Goal: Information Seeking & Learning: Understand process/instructions

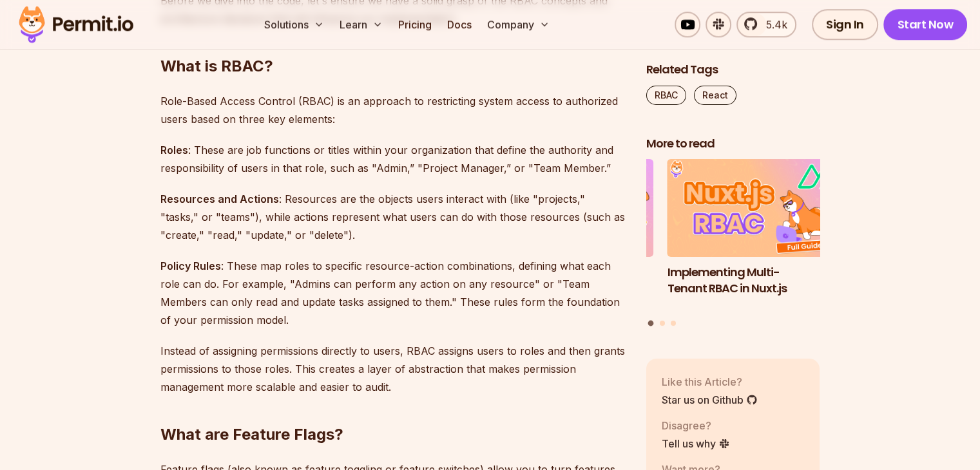
scroll to position [1188, 0]
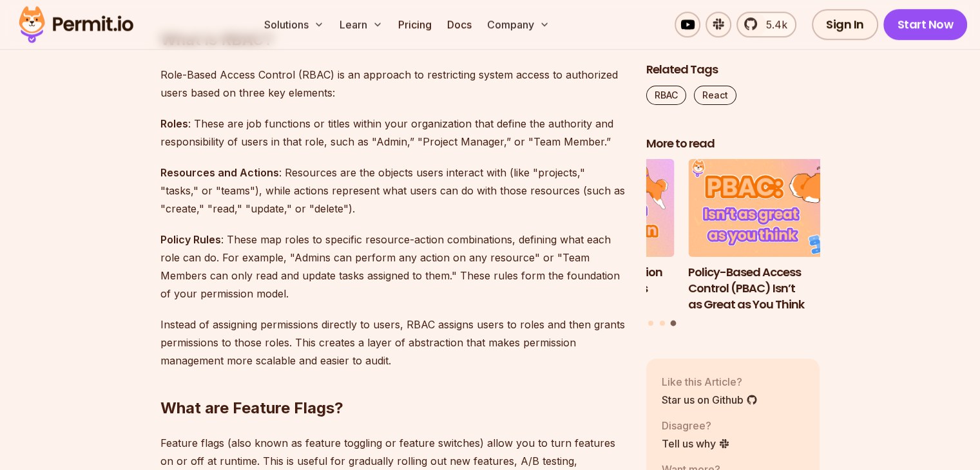
click at [213, 124] on p "Roles : These are job functions or titles within your organization that define …" at bounding box center [392, 133] width 465 height 36
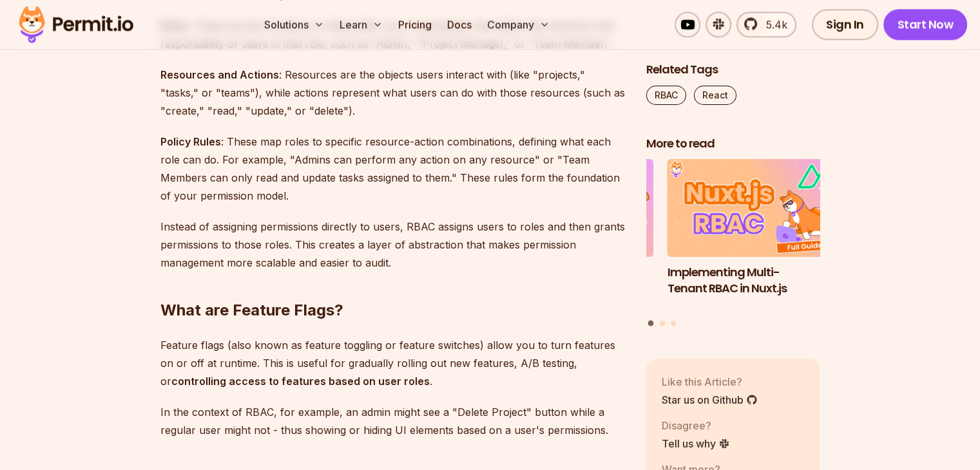
scroll to position [1296, 0]
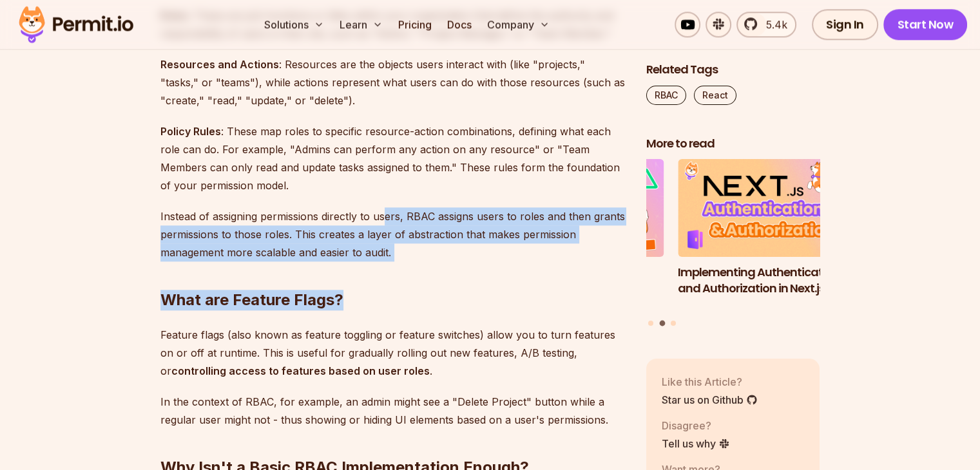
drag, startPoint x: 388, startPoint y: 219, endPoint x: 399, endPoint y: 250, distance: 32.6
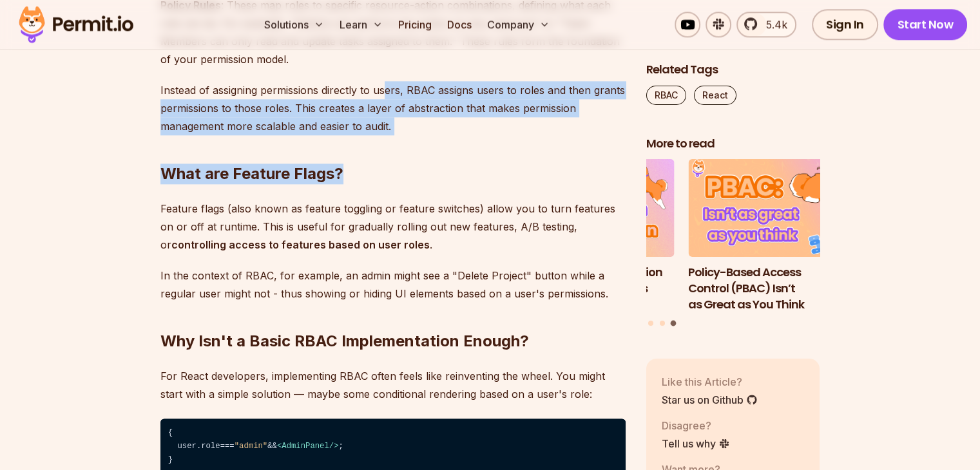
scroll to position [1477, 0]
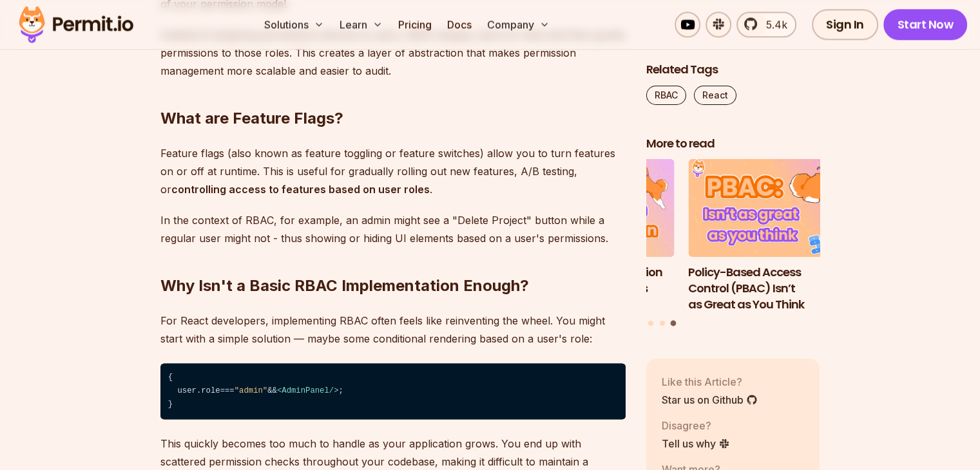
click at [314, 171] on p "Feature flags (also known as feature toggling or feature switches) allow you to…" at bounding box center [392, 171] width 465 height 54
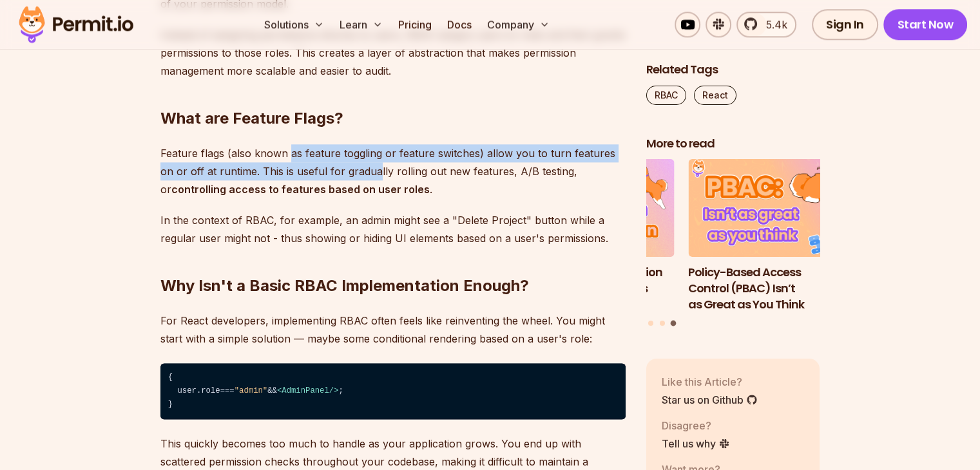
drag, startPoint x: 288, startPoint y: 157, endPoint x: 363, endPoint y: 178, distance: 78.1
click at [363, 178] on p "Feature flags (also known as feature toggling or feature switches) allow you to…" at bounding box center [392, 171] width 465 height 54
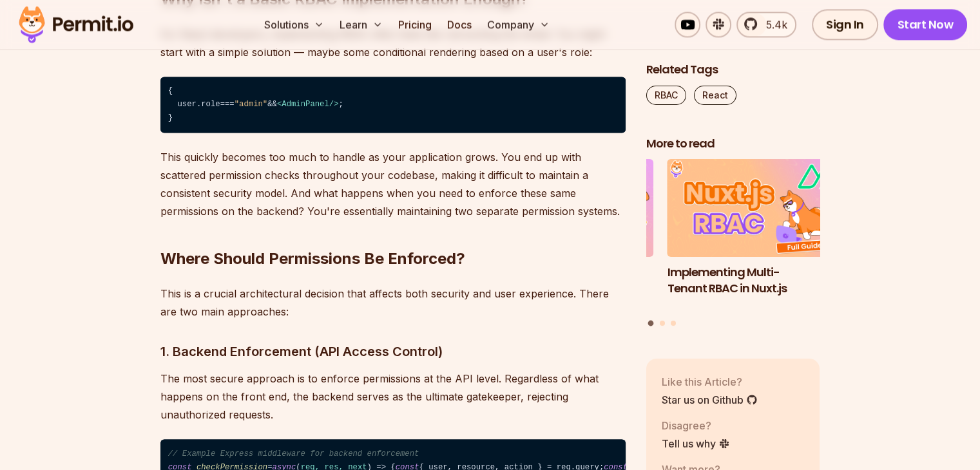
scroll to position [1770, 0]
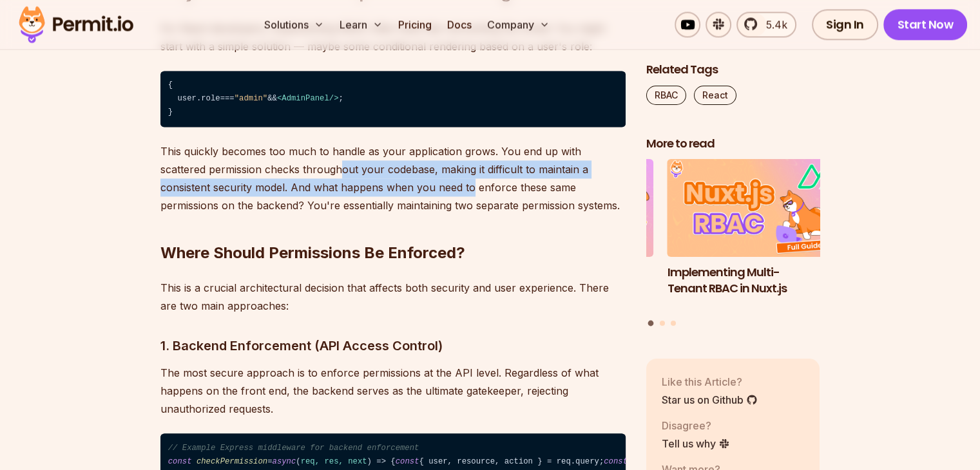
drag, startPoint x: 290, startPoint y: 162, endPoint x: 442, endPoint y: 189, distance: 153.7
click at [442, 189] on p "This quickly becomes too much to handle as your application grows. You end up w…" at bounding box center [392, 178] width 465 height 72
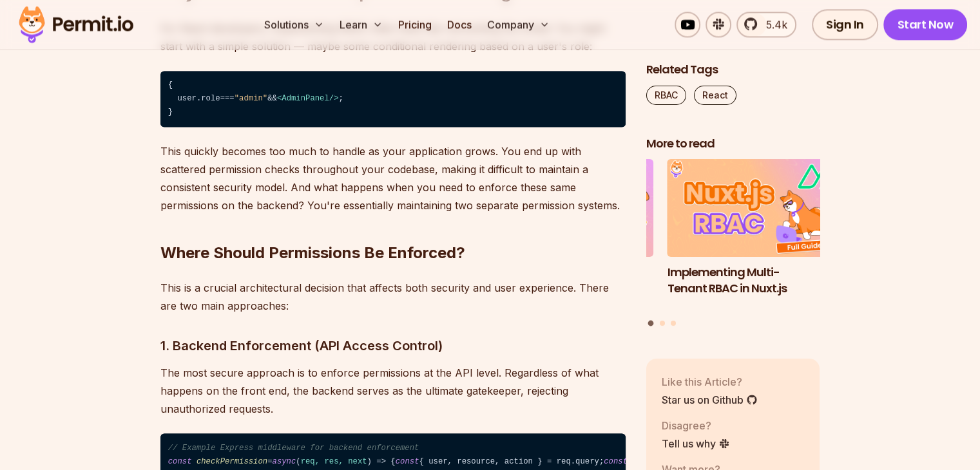
click at [469, 180] on p "This quickly becomes too much to handle as your application grows. You end up w…" at bounding box center [392, 178] width 465 height 72
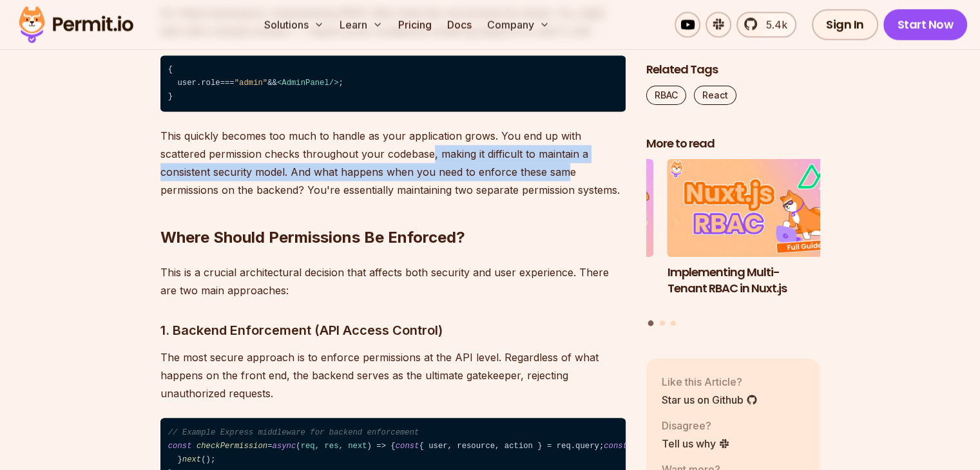
drag, startPoint x: 383, startPoint y: 155, endPoint x: 515, endPoint y: 171, distance: 133.6
click at [515, 171] on p "This quickly becomes too much to handle as your application grows. You end up w…" at bounding box center [392, 163] width 465 height 72
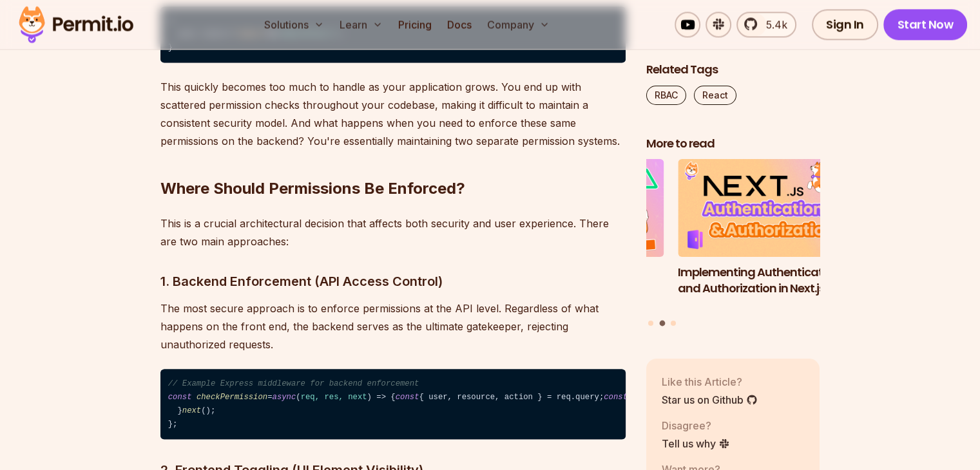
scroll to position [1884, 0]
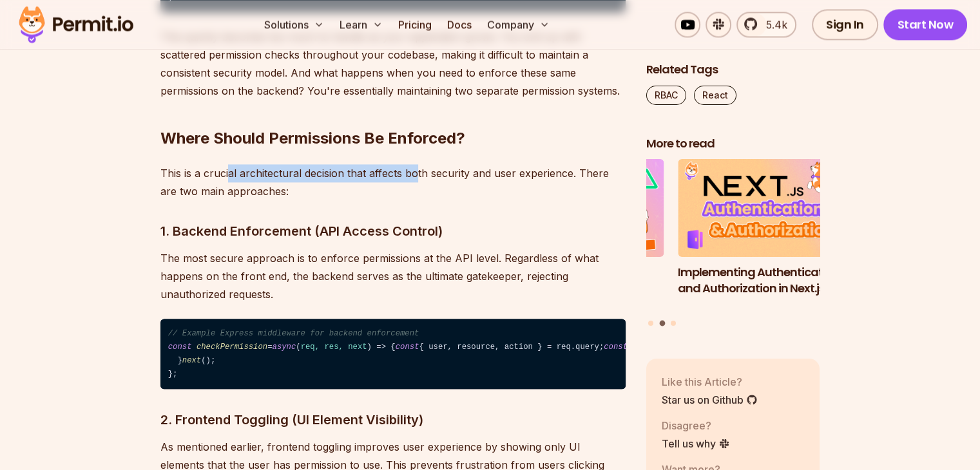
drag, startPoint x: 228, startPoint y: 166, endPoint x: 423, endPoint y: 177, distance: 195.5
click at [423, 177] on p "This is a crucial architectural decision that affects both security and user ex…" at bounding box center [392, 182] width 465 height 36
drag, startPoint x: 423, startPoint y: 177, endPoint x: 534, endPoint y: 181, distance: 110.8
click at [534, 181] on p "This is a crucial architectural decision that affects both security and user ex…" at bounding box center [392, 182] width 465 height 36
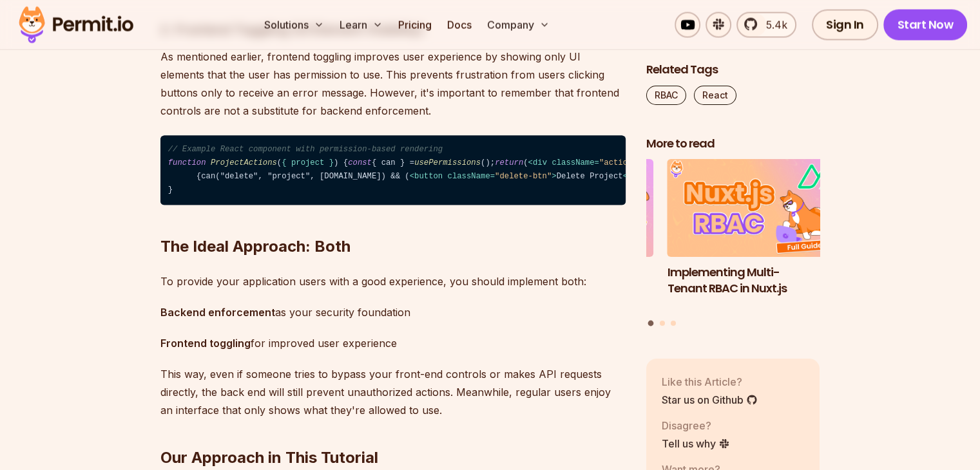
scroll to position [2272, 0]
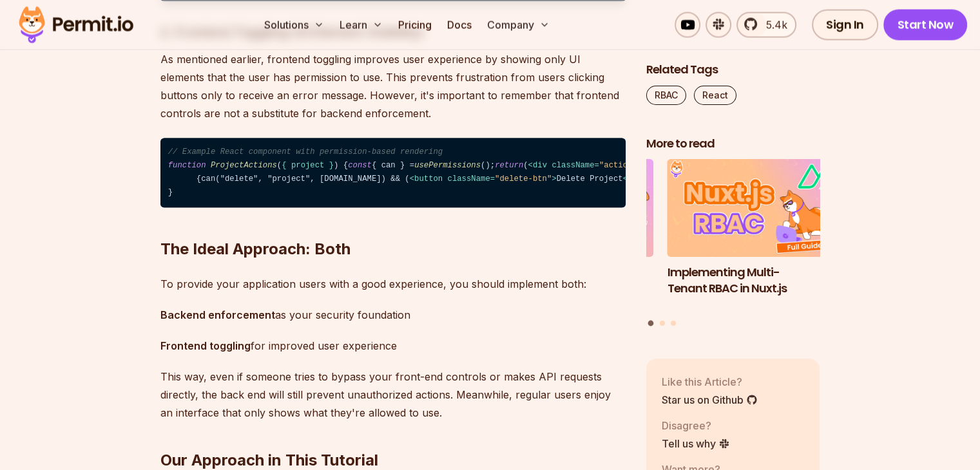
click at [430, 122] on p "As mentioned earlier, frontend toggling improves user experience by showing onl…" at bounding box center [392, 86] width 465 height 72
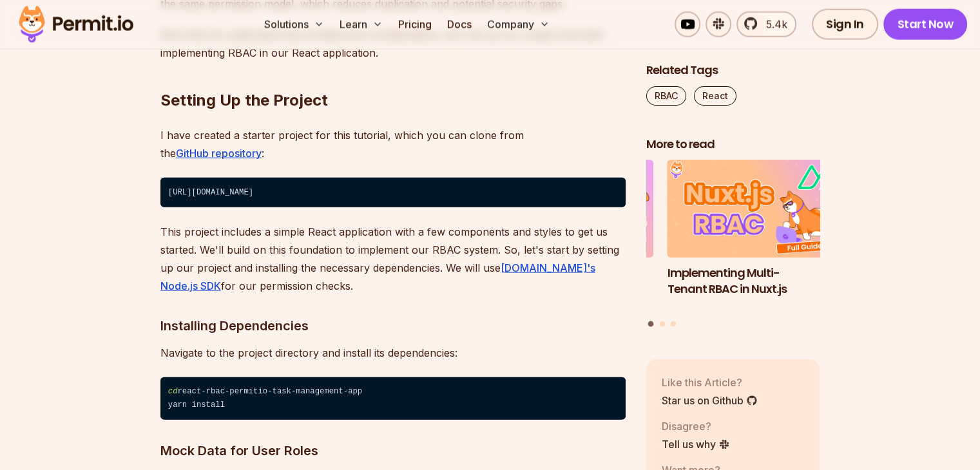
scroll to position [2952, 0]
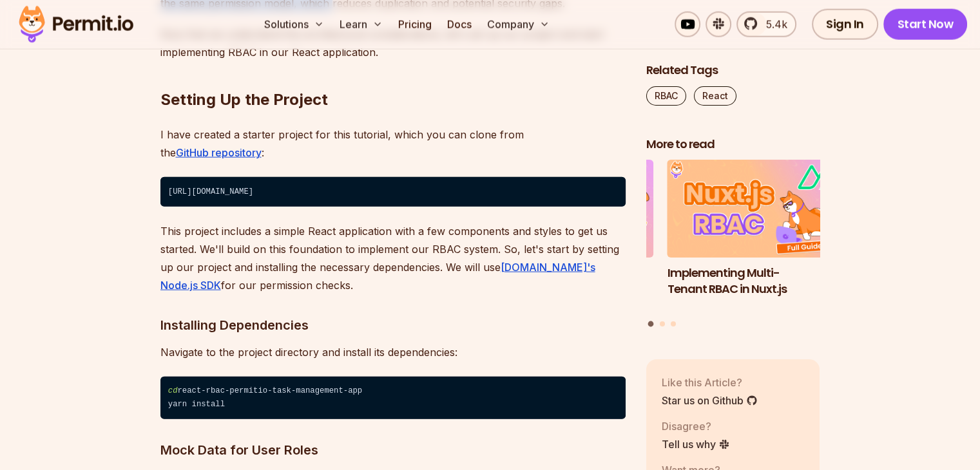
drag, startPoint x: 189, startPoint y: 209, endPoint x: 308, endPoint y: 250, distance: 126.1
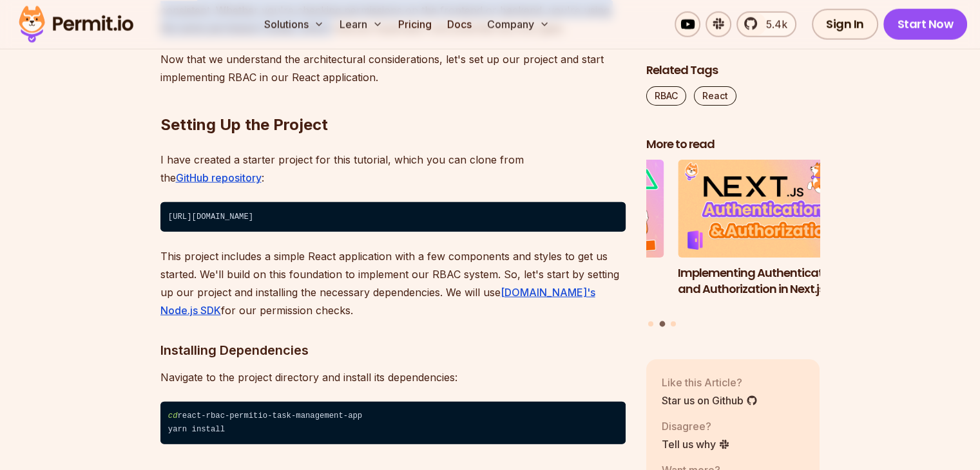
scroll to position [2925, 0]
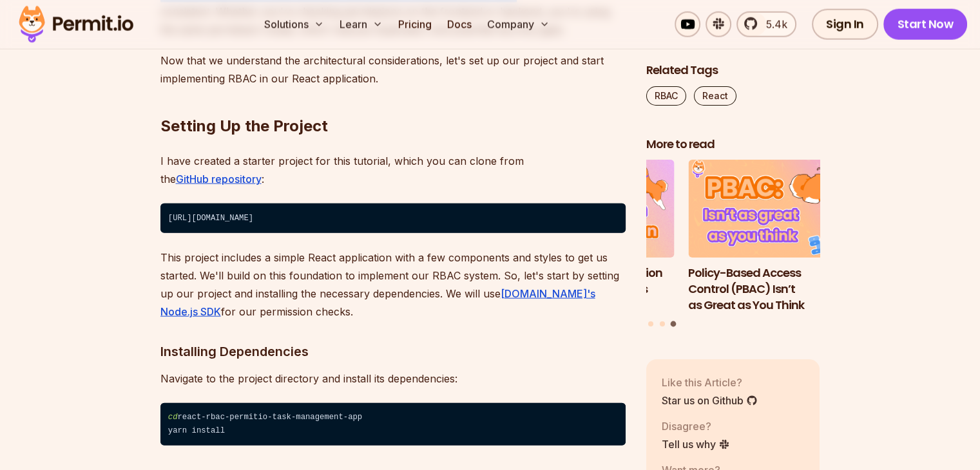
drag, startPoint x: 189, startPoint y: 163, endPoint x: 479, endPoint y: 218, distance: 295.7
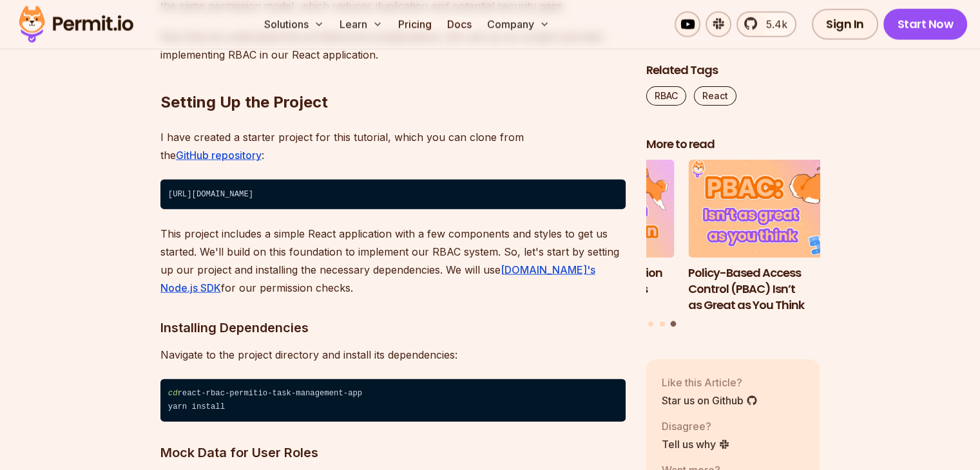
scroll to position [2951, 0]
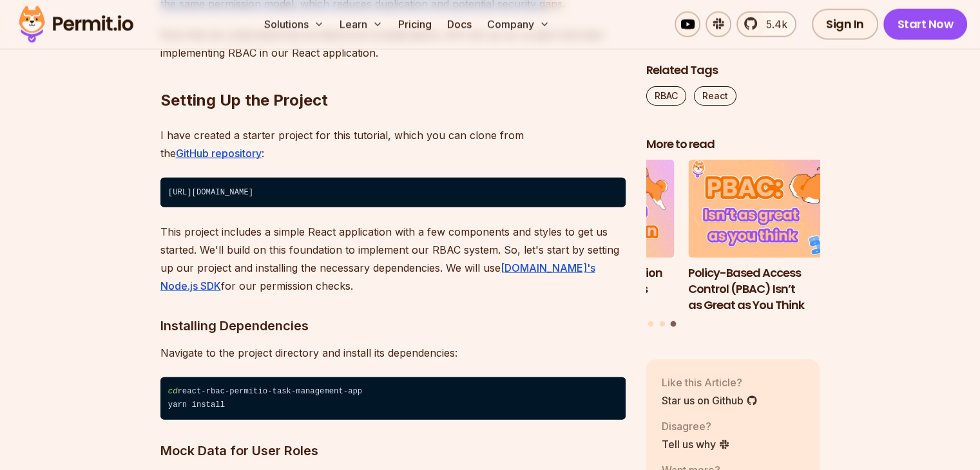
drag, startPoint x: 389, startPoint y: 213, endPoint x: 518, endPoint y: 238, distance: 131.1
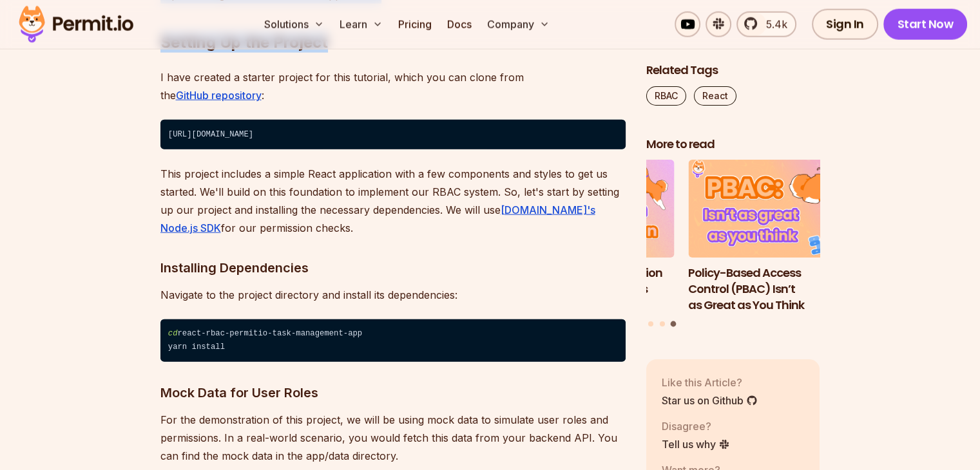
drag, startPoint x: 289, startPoint y: 209, endPoint x: 489, endPoint y: 227, distance: 201.2
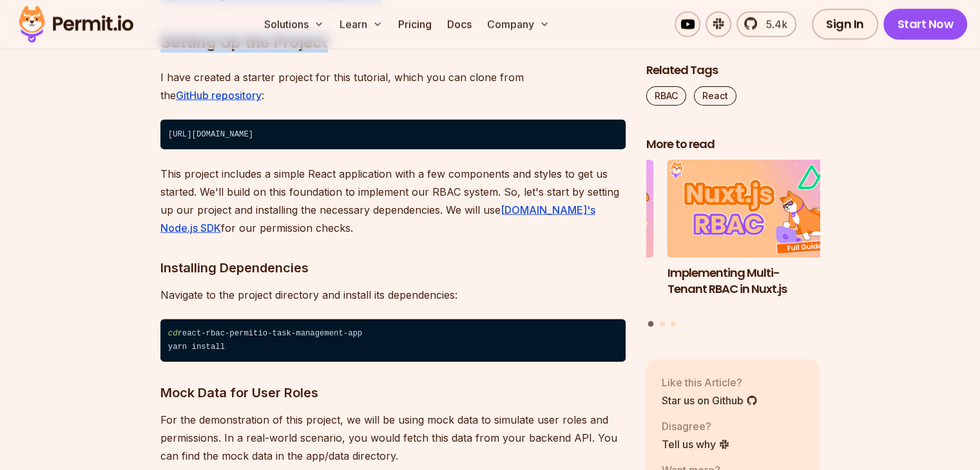
click at [415, 53] on h2 "Setting Up the Project" at bounding box center [392, 17] width 465 height 72
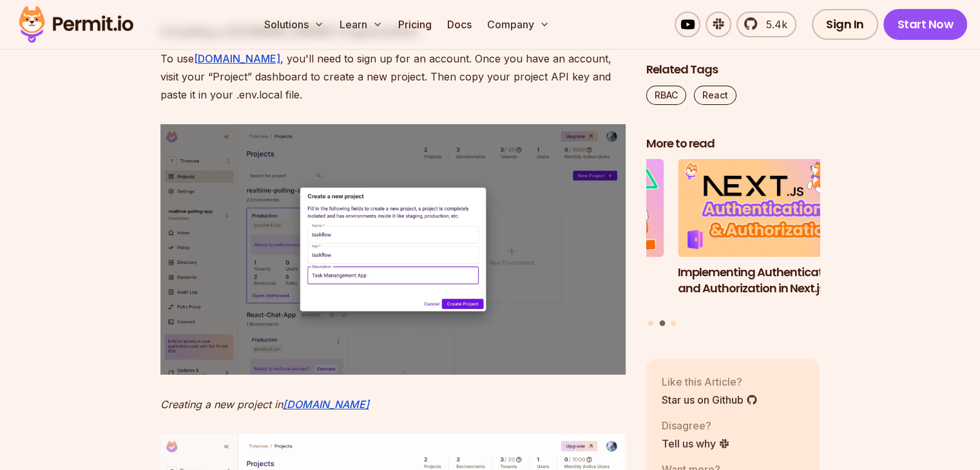
scroll to position [4297, 0]
drag, startPoint x: 287, startPoint y: 188, endPoint x: 186, endPoint y: 211, distance: 103.6
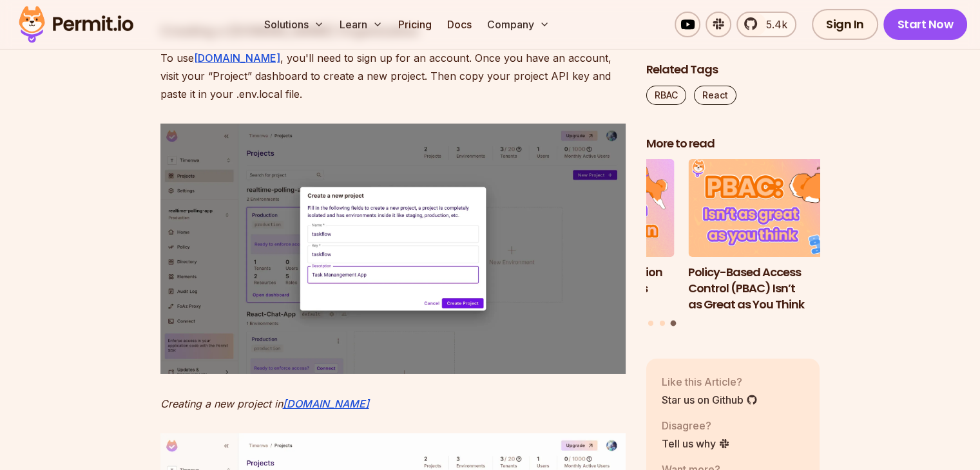
drag, startPoint x: 186, startPoint y: 211, endPoint x: 455, endPoint y: 215, distance: 268.6
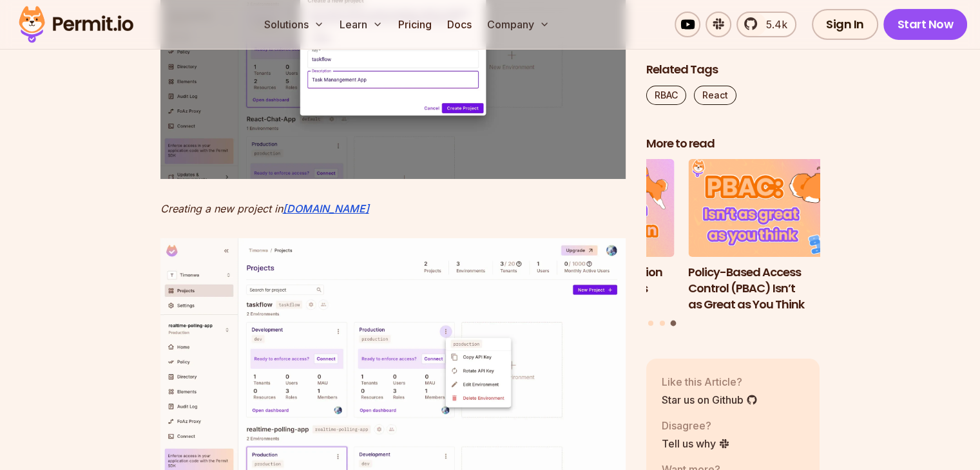
scroll to position [4493, 0]
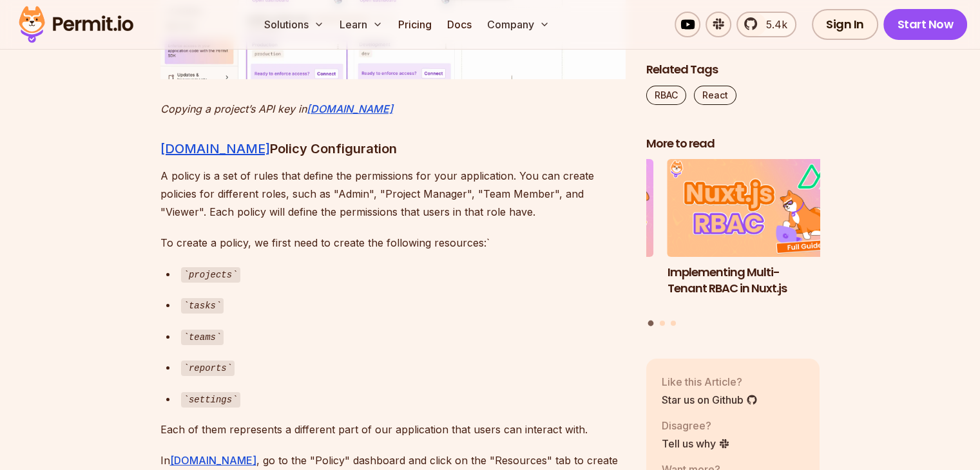
scroll to position [4912, 0]
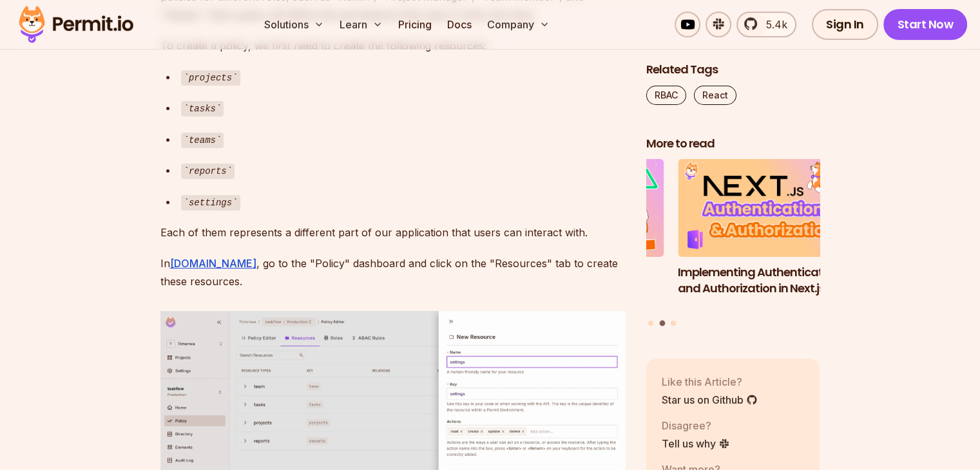
scroll to position [5138, 0]
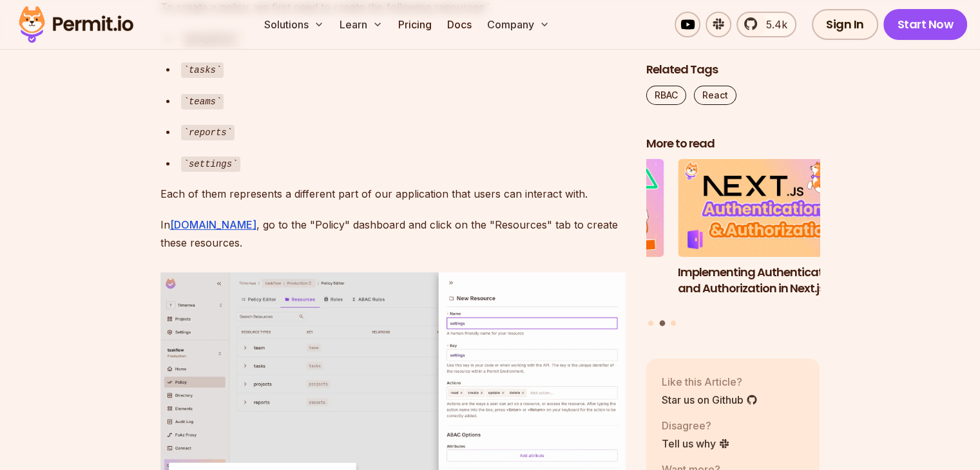
drag, startPoint x: 293, startPoint y: 177, endPoint x: 568, endPoint y: 176, distance: 275.0
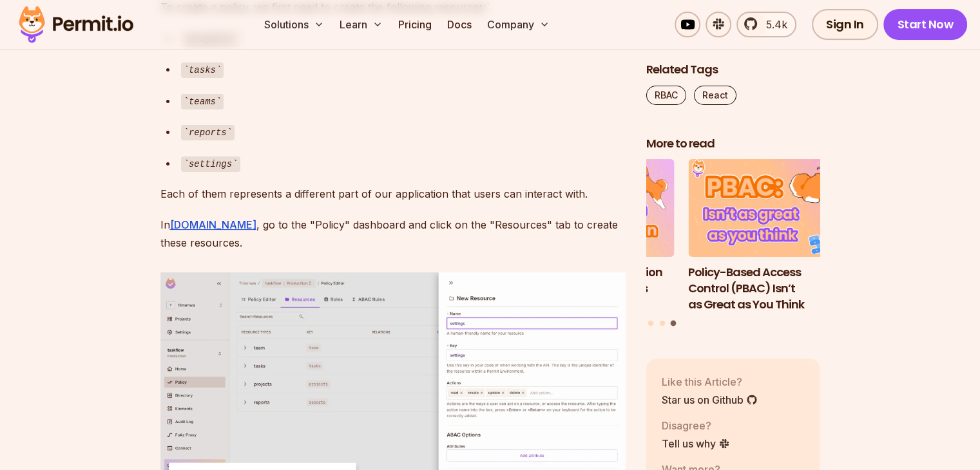
drag, startPoint x: 164, startPoint y: 198, endPoint x: 386, endPoint y: 191, distance: 222.3
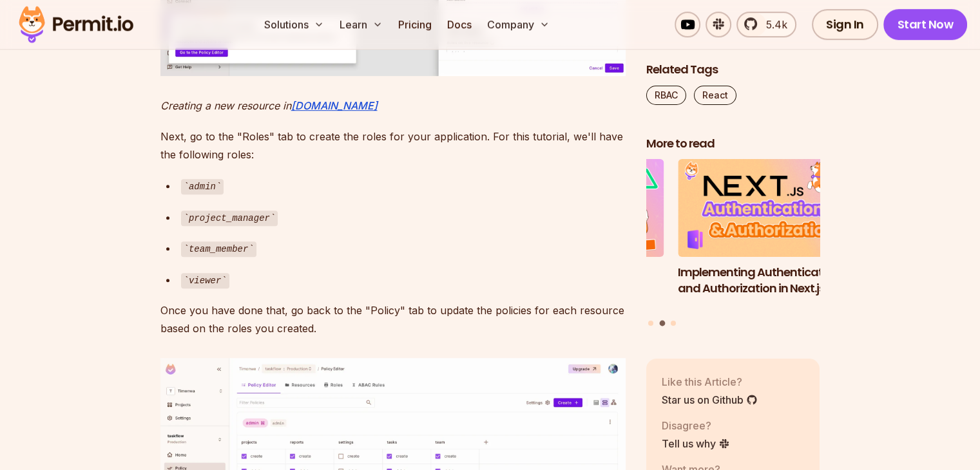
scroll to position [5592, 0]
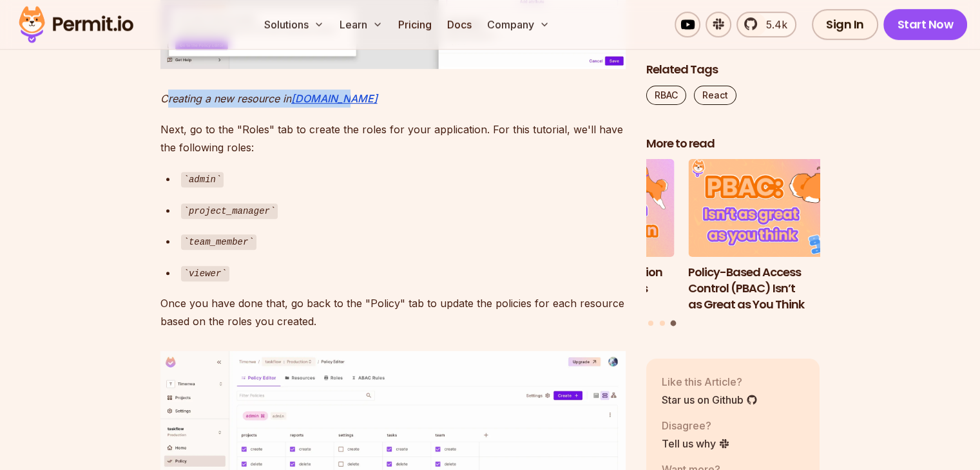
drag, startPoint x: 166, startPoint y: 325, endPoint x: 363, endPoint y: 328, distance: 196.5
click at [363, 108] on p "Creating a new resource in [DOMAIN_NAME]" at bounding box center [392, 99] width 465 height 18
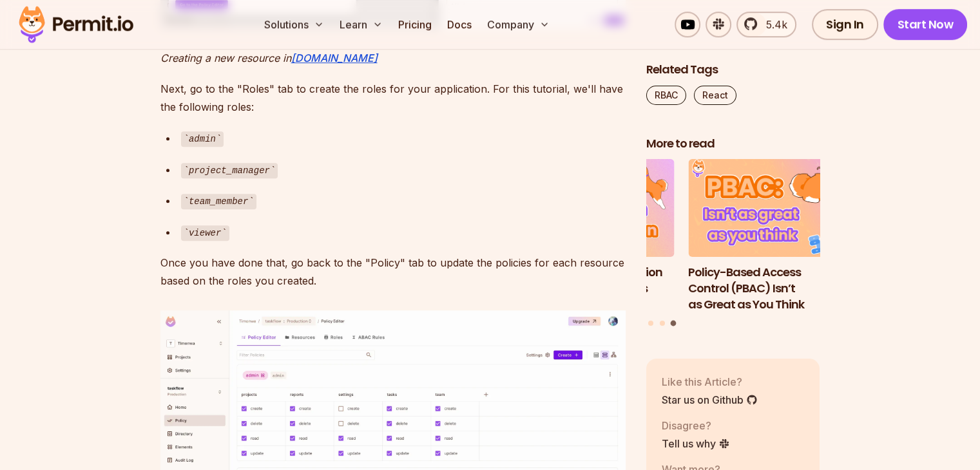
scroll to position [5633, 0]
drag, startPoint x: 266, startPoint y: 333, endPoint x: 492, endPoint y: 327, distance: 226.1
click at [492, 115] on p "Next, go to the "Roles" tab to create the roles for your application. For this …" at bounding box center [392, 97] width 465 height 36
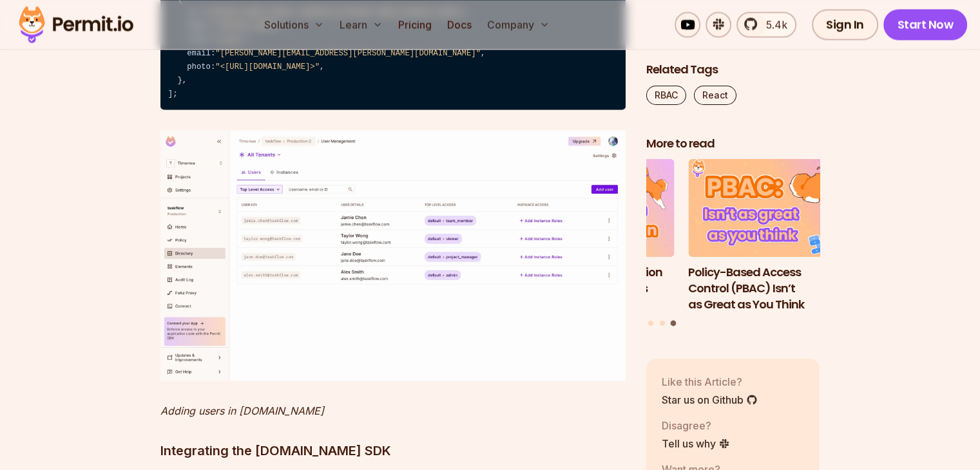
scroll to position [7007, 0]
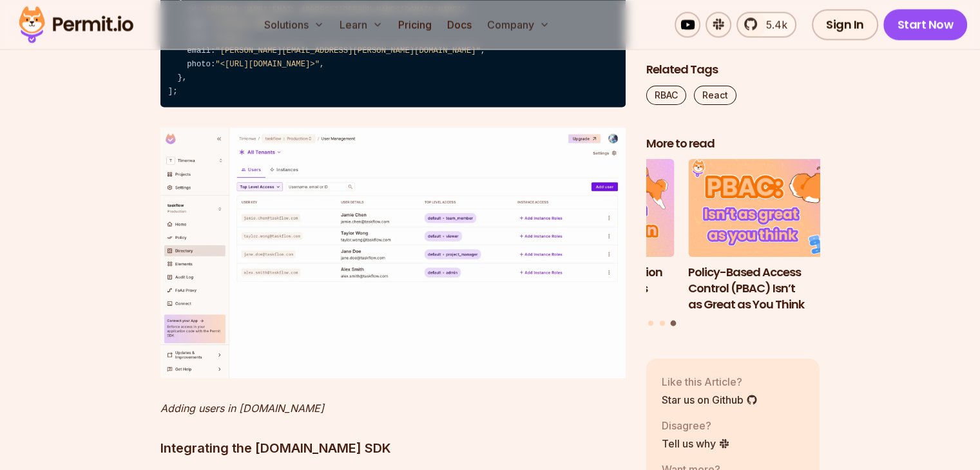
drag, startPoint x: 166, startPoint y: 272, endPoint x: 77, endPoint y: 261, distance: 90.2
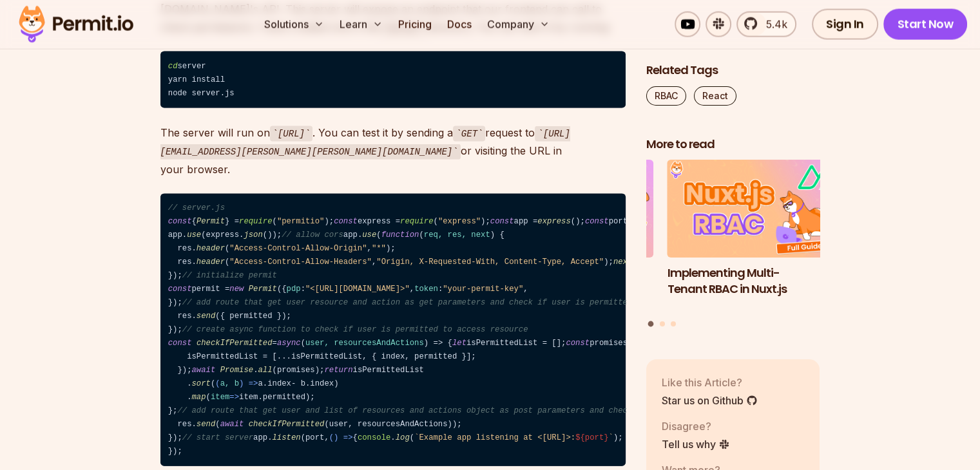
scroll to position [7587, 0]
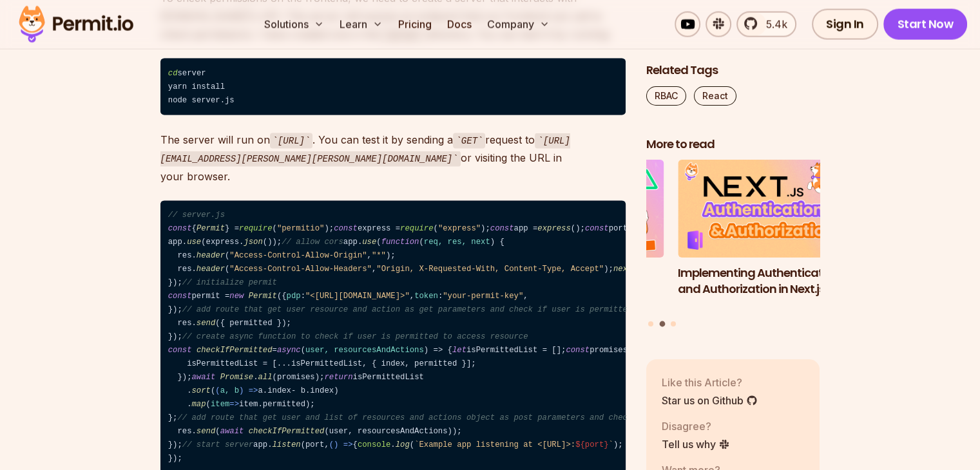
drag, startPoint x: 396, startPoint y: 146, endPoint x: 420, endPoint y: 149, distance: 24.0
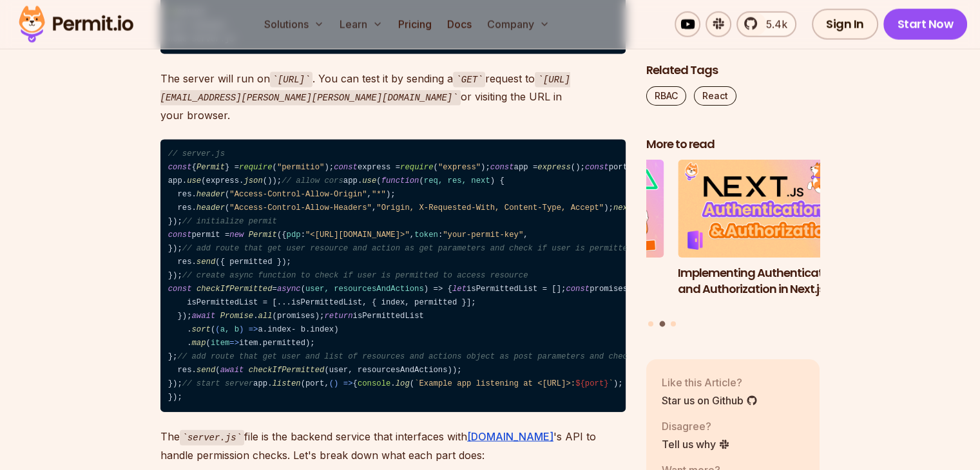
scroll to position [7651, 0]
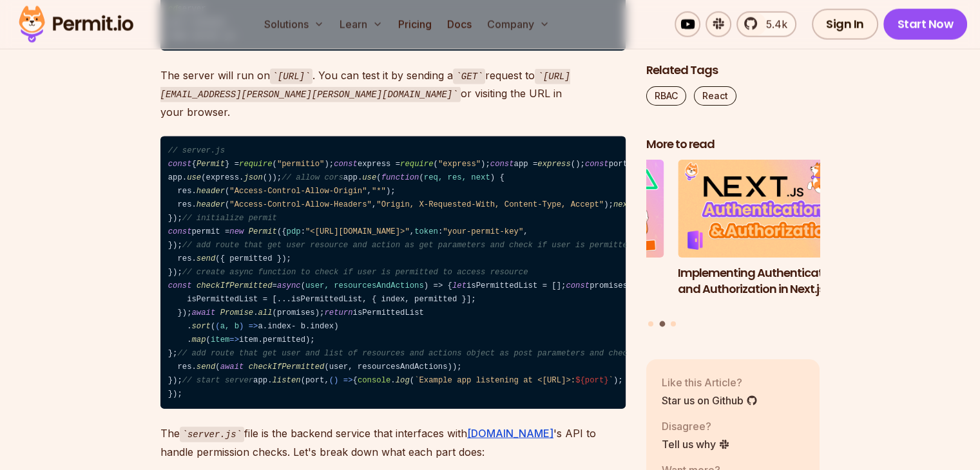
drag, startPoint x: 252, startPoint y: 164, endPoint x: 298, endPoint y: 171, distance: 45.5
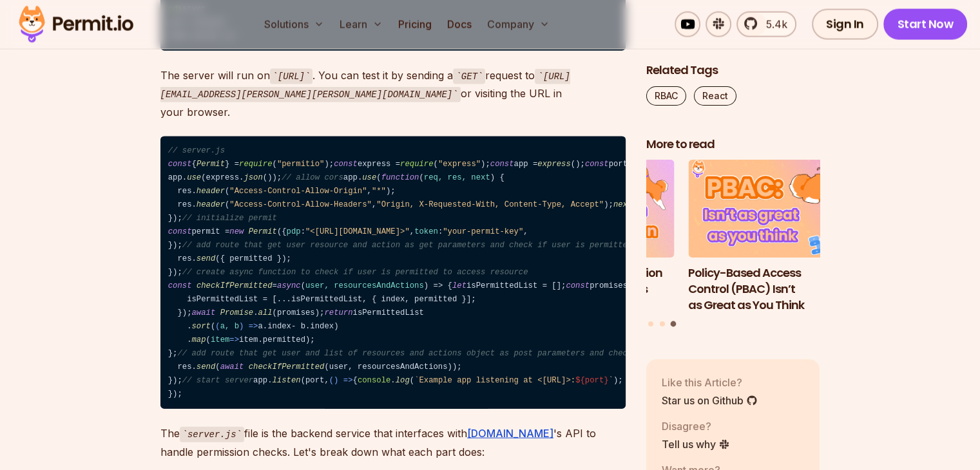
drag, startPoint x: 411, startPoint y: 171, endPoint x: 502, endPoint y: 196, distance: 95.0
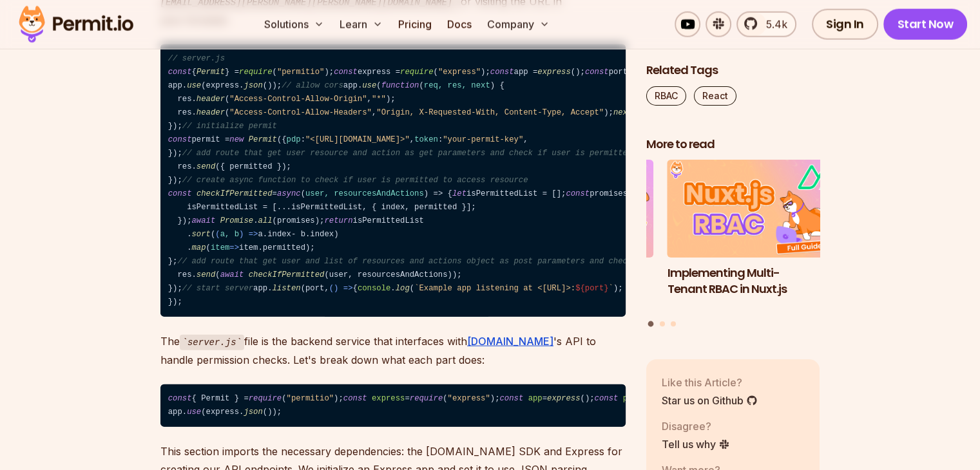
scroll to position [7780, 0]
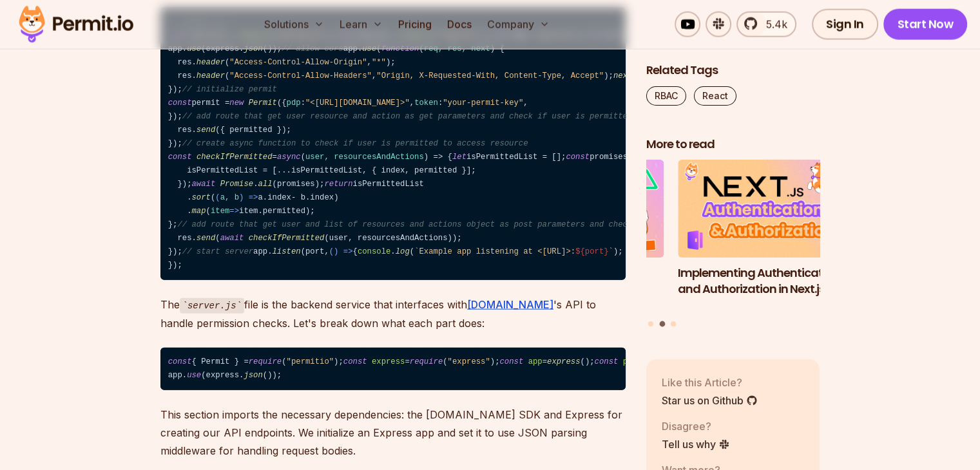
drag, startPoint x: 232, startPoint y: 176, endPoint x: 397, endPoint y: 204, distance: 167.3
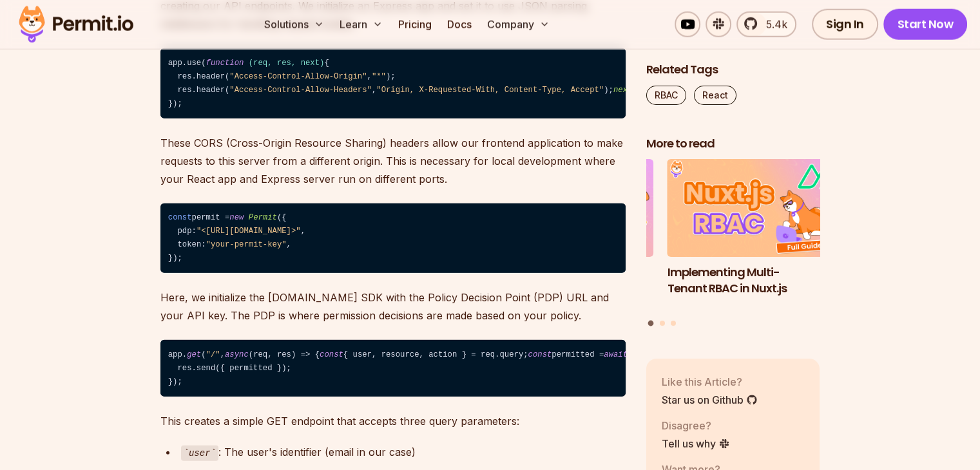
scroll to position [8167, 0]
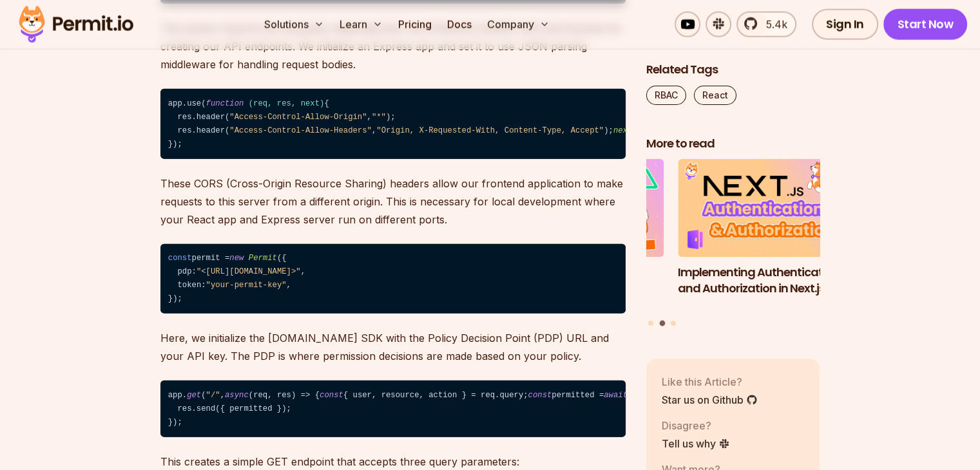
drag, startPoint x: 255, startPoint y: 182, endPoint x: 443, endPoint y: 185, distance: 188.1
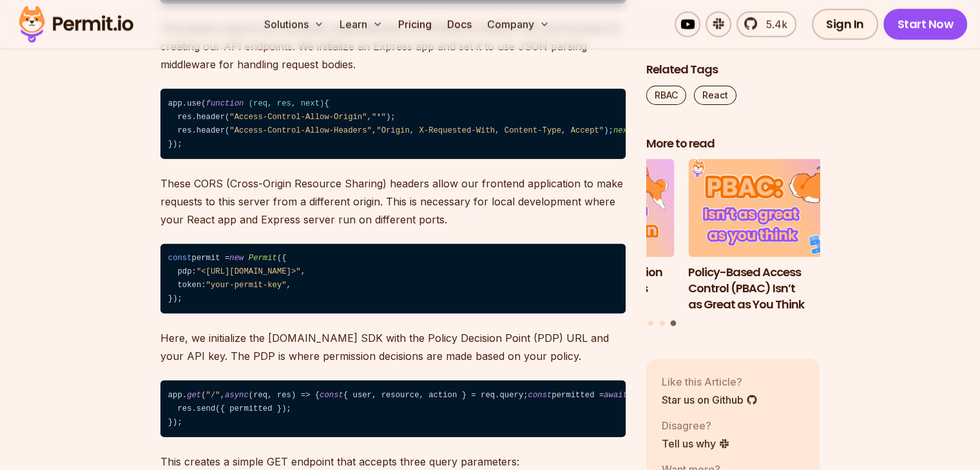
drag, startPoint x: 211, startPoint y: 190, endPoint x: 408, endPoint y: 230, distance: 201.1
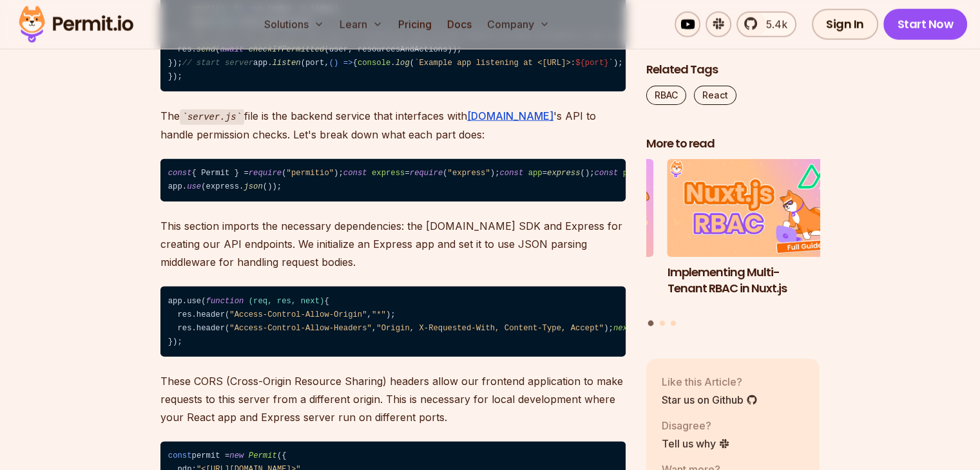
scroll to position [7973, 0]
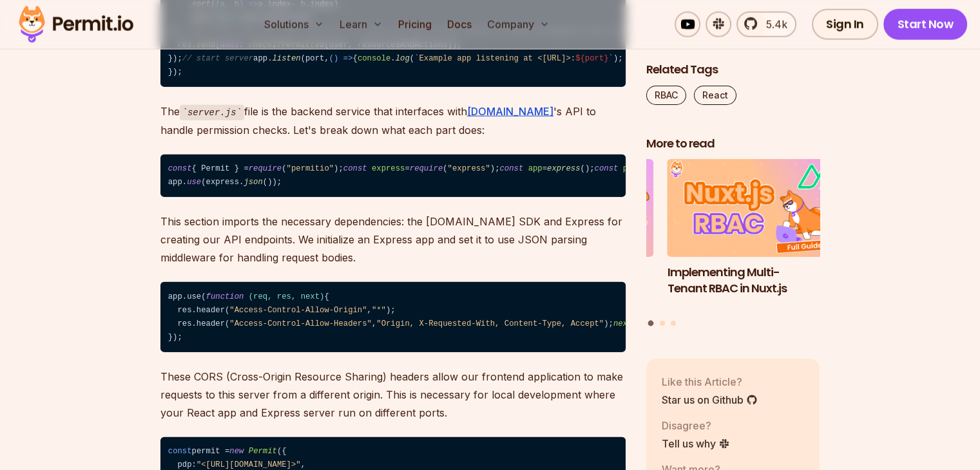
drag, startPoint x: 208, startPoint y: 217, endPoint x: 323, endPoint y: 225, distance: 114.9
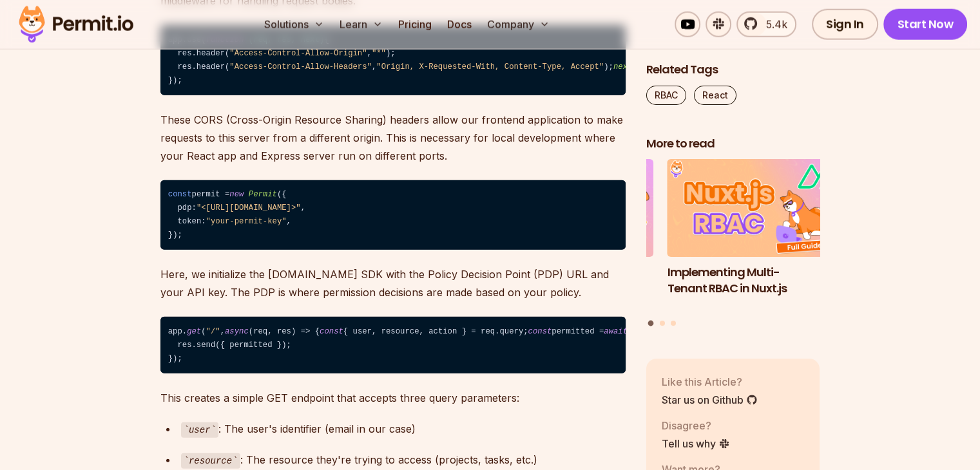
scroll to position [8231, 0]
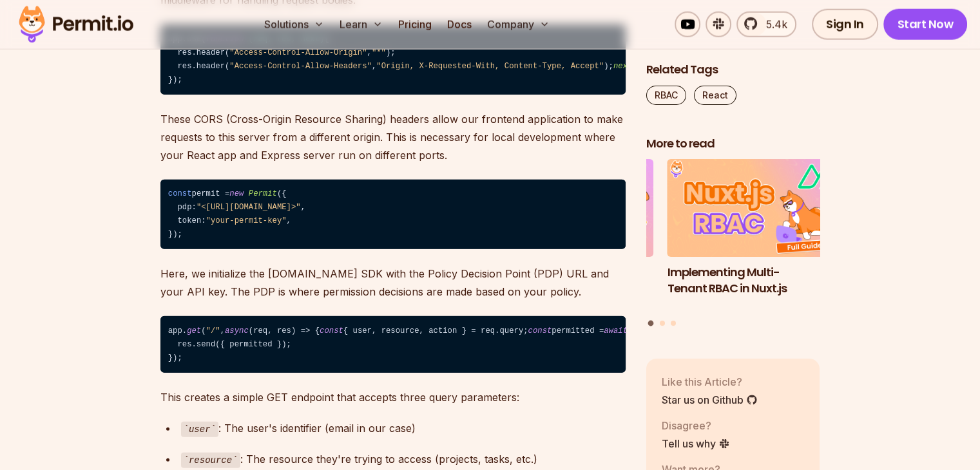
drag, startPoint x: 345, startPoint y: 149, endPoint x: 319, endPoint y: 148, distance: 25.8
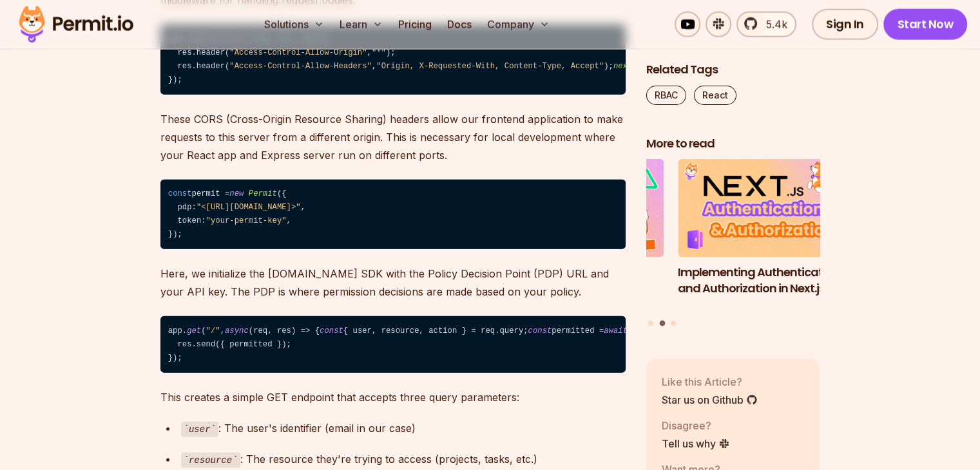
drag, startPoint x: 284, startPoint y: 117, endPoint x: 382, endPoint y: 119, distance: 97.9
drag, startPoint x: 315, startPoint y: 153, endPoint x: 322, endPoint y: 154, distance: 7.1
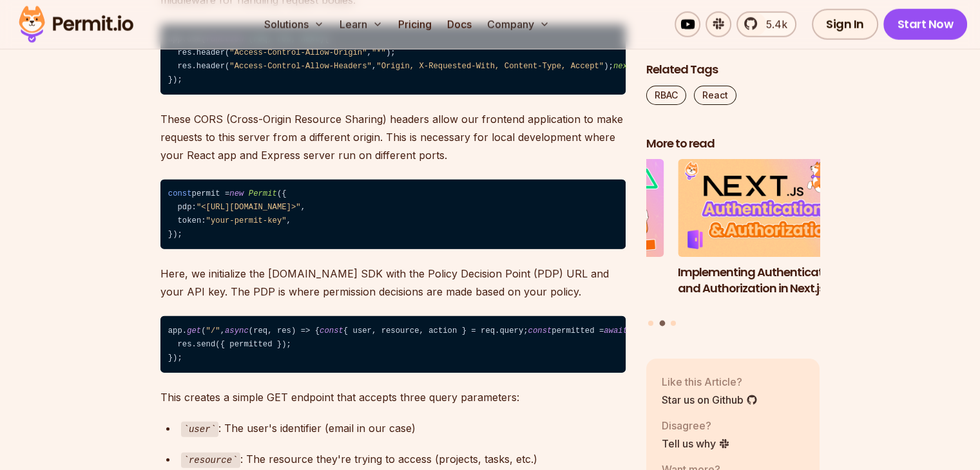
drag, startPoint x: 366, startPoint y: 159, endPoint x: 340, endPoint y: 163, distance: 26.1
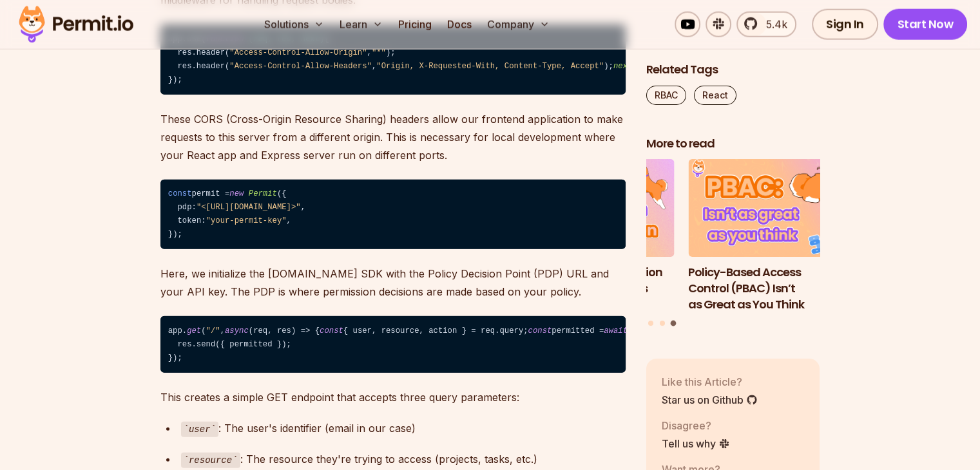
drag, startPoint x: 201, startPoint y: 178, endPoint x: 164, endPoint y: 132, distance: 59.1
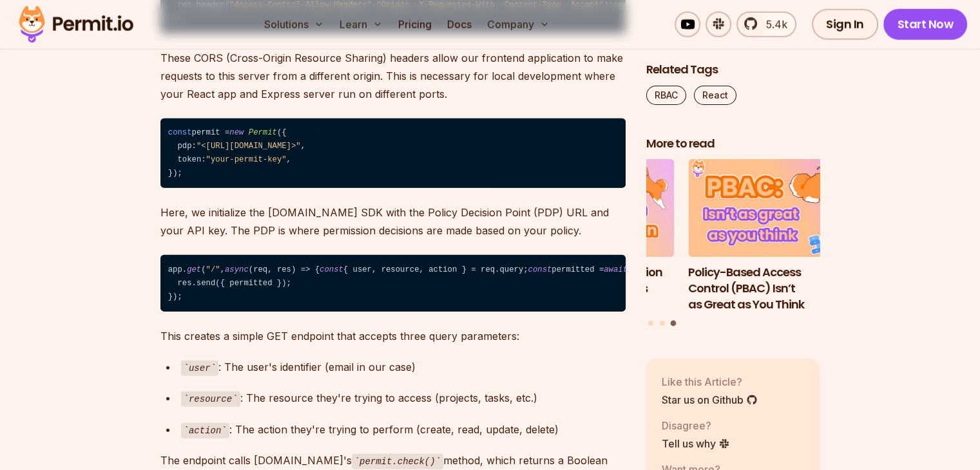
scroll to position [8295, 0]
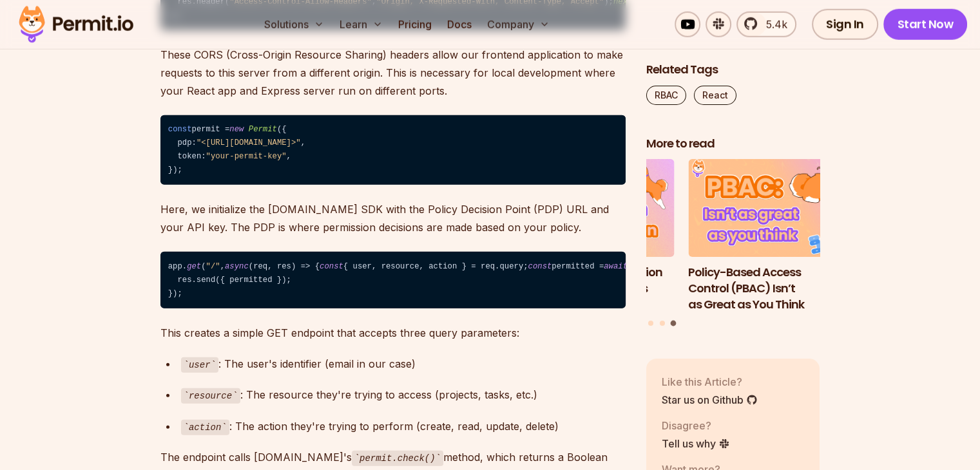
drag, startPoint x: 212, startPoint y: 151, endPoint x: 271, endPoint y: 149, distance: 58.6
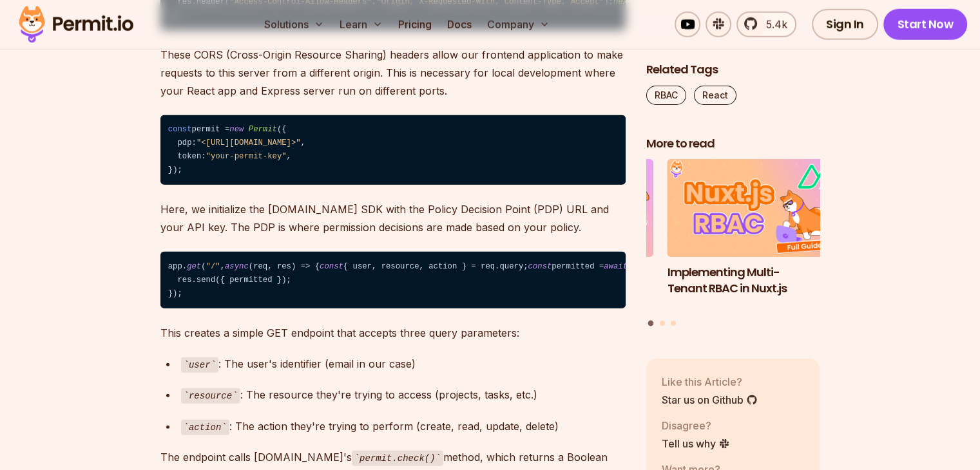
drag, startPoint x: 202, startPoint y: 175, endPoint x: 229, endPoint y: 184, distance: 29.1
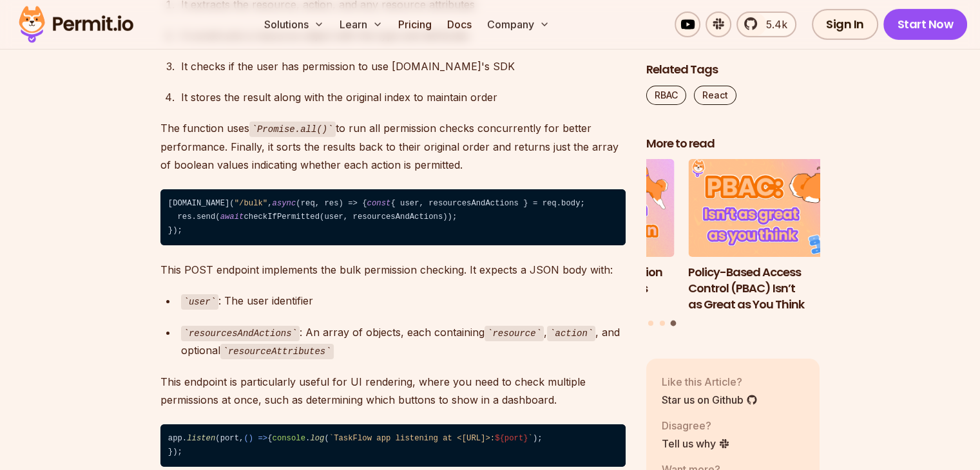
scroll to position [9004, 0]
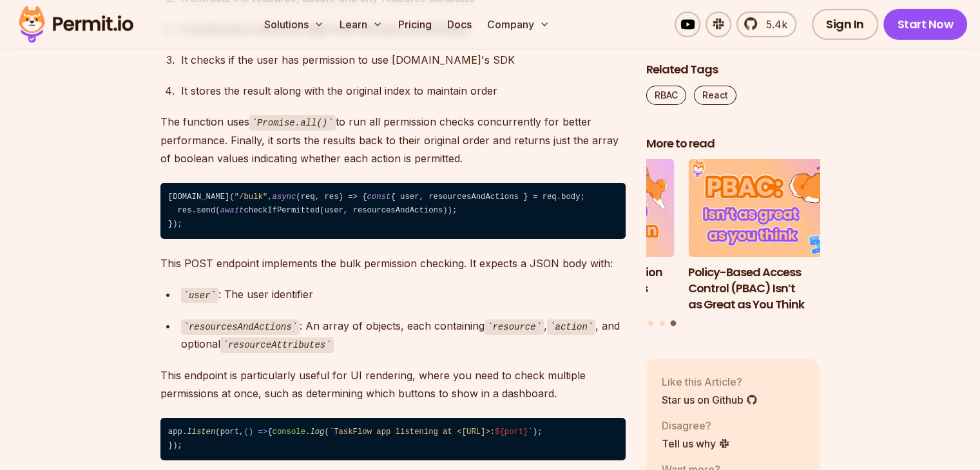
drag, startPoint x: 299, startPoint y: 191, endPoint x: 524, endPoint y: 200, distance: 224.3
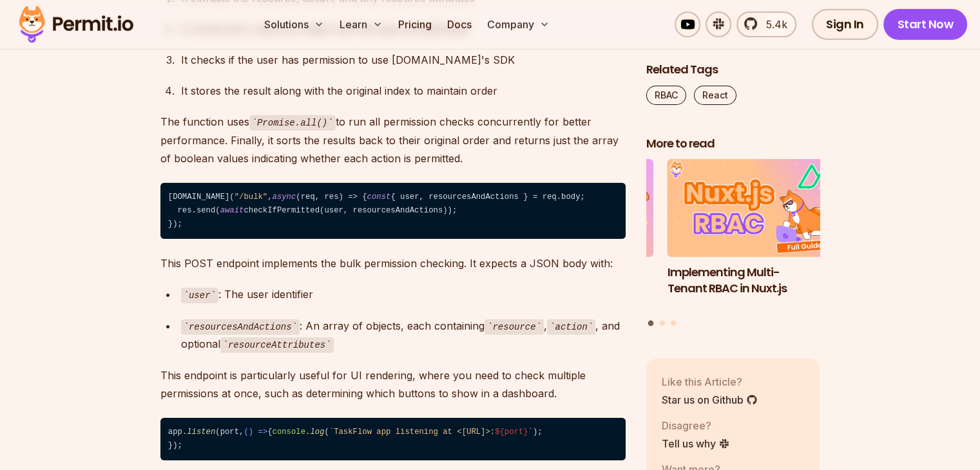
drag, startPoint x: 419, startPoint y: 204, endPoint x: 511, endPoint y: 220, distance: 92.9
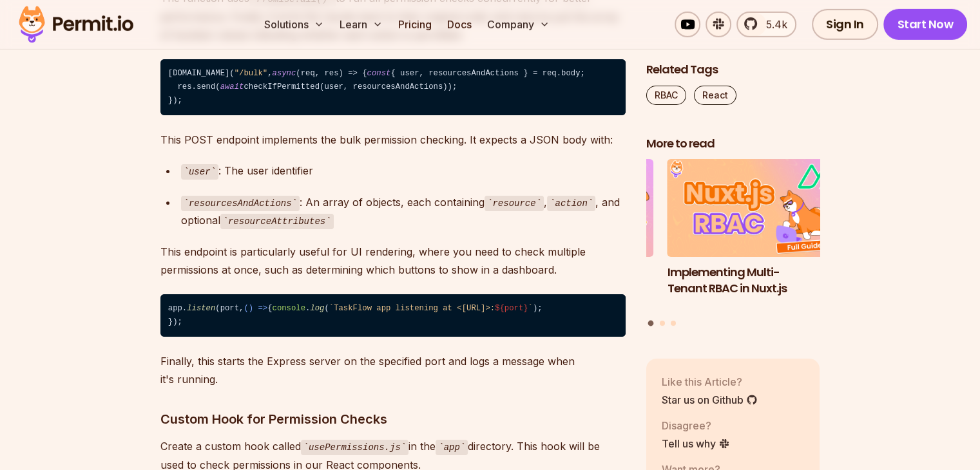
scroll to position [9133, 0]
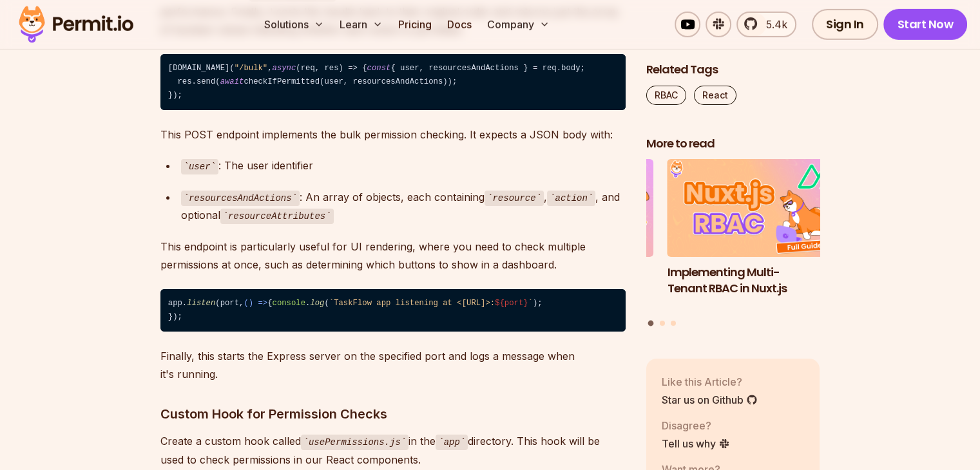
drag, startPoint x: 325, startPoint y: 210, endPoint x: 385, endPoint y: 210, distance: 60.5
drag, startPoint x: 423, startPoint y: 204, endPoint x: 543, endPoint y: 220, distance: 120.9
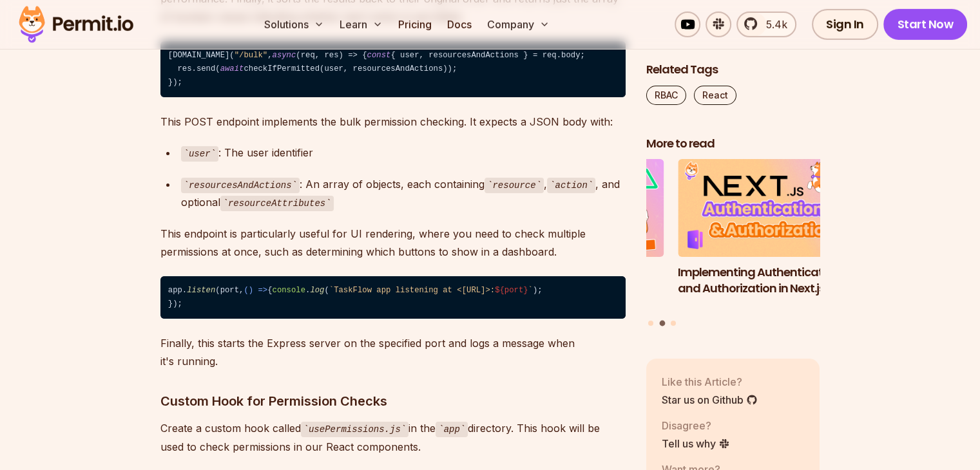
scroll to position [9197, 0]
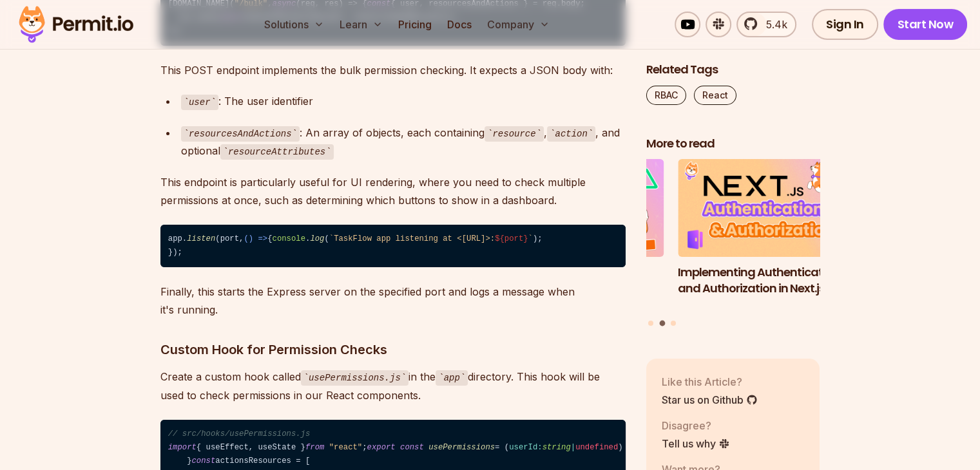
drag, startPoint x: 282, startPoint y: 225, endPoint x: 405, endPoint y: 243, distance: 124.2
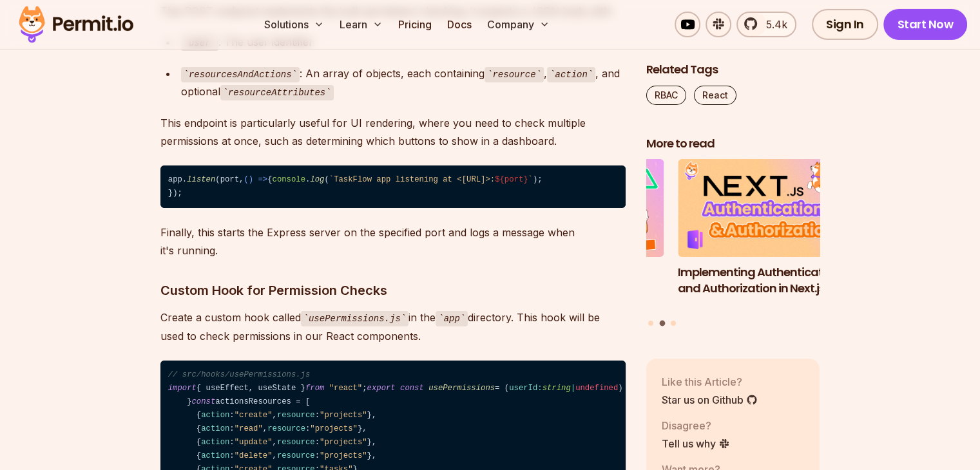
scroll to position [9261, 0]
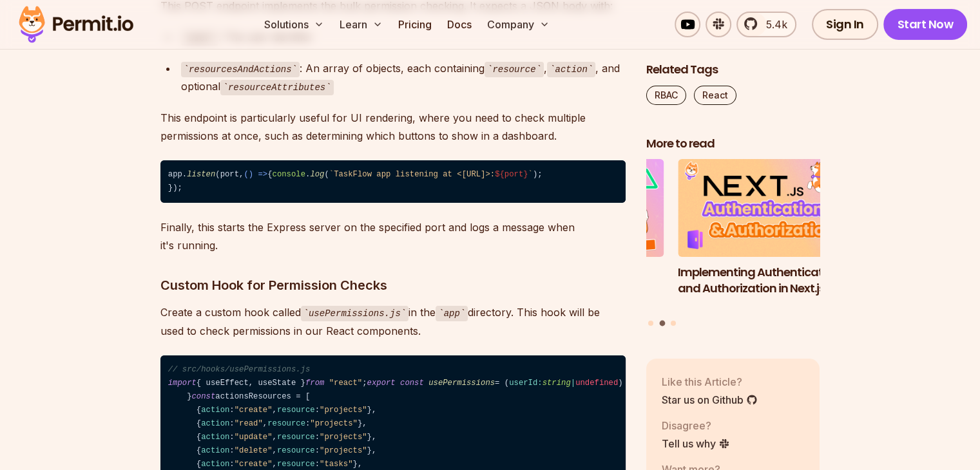
drag, startPoint x: 353, startPoint y: 235, endPoint x: 456, endPoint y: 240, distance: 103.1
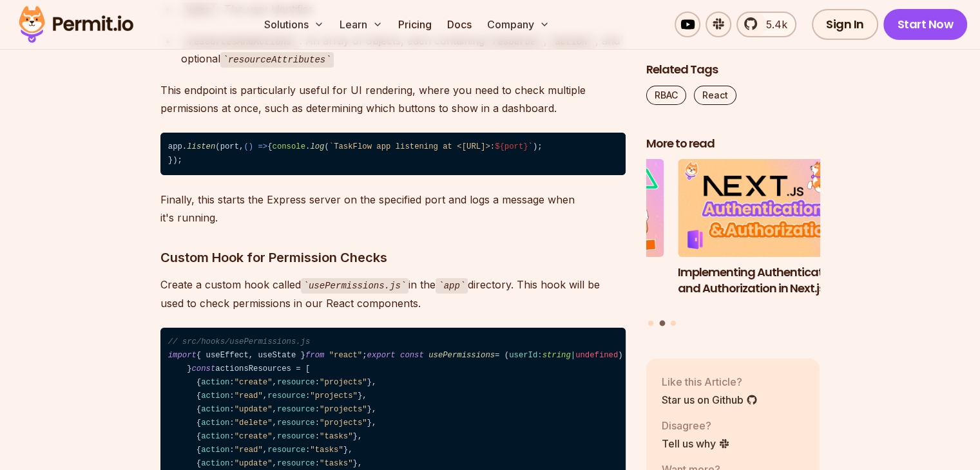
scroll to position [9326, 0]
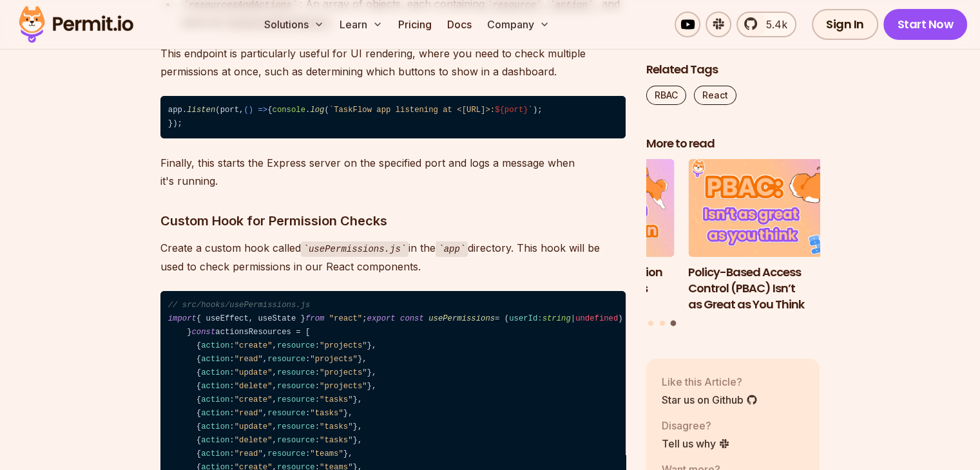
drag, startPoint x: 225, startPoint y: 206, endPoint x: 404, endPoint y: 207, distance: 179.0
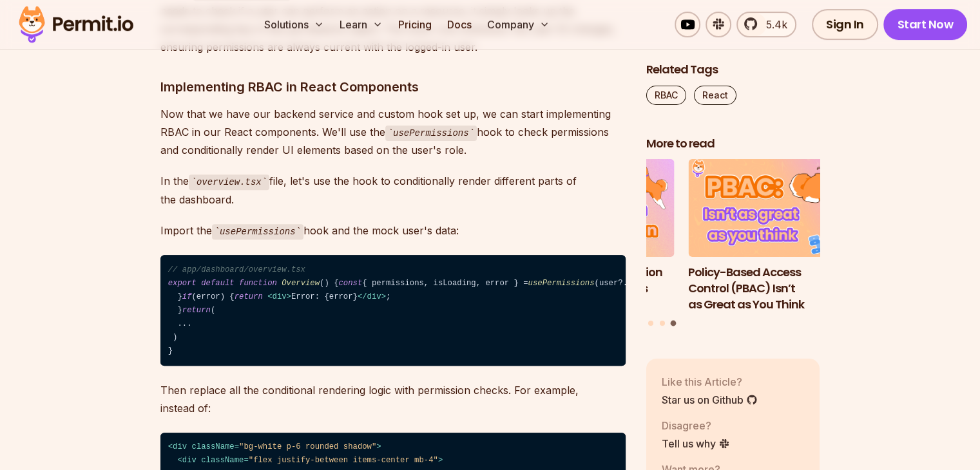
scroll to position [10292, 0]
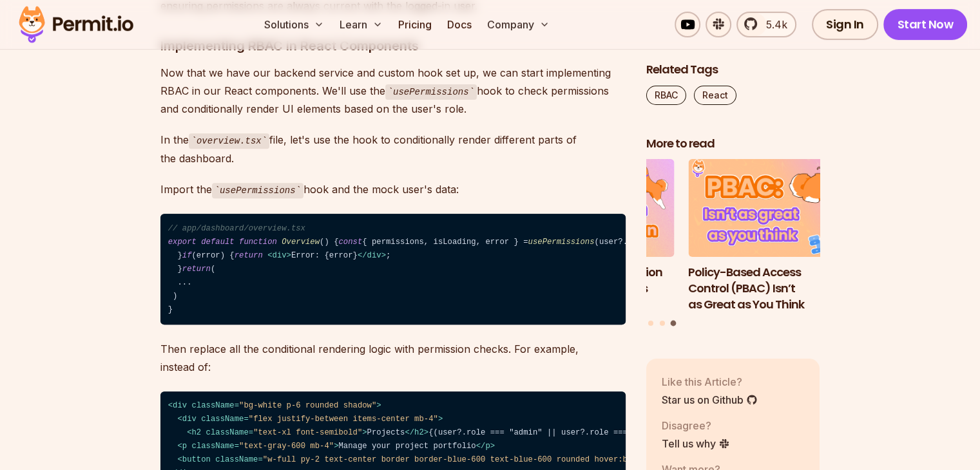
drag, startPoint x: 259, startPoint y: 142, endPoint x: 304, endPoint y: 140, distance: 45.2
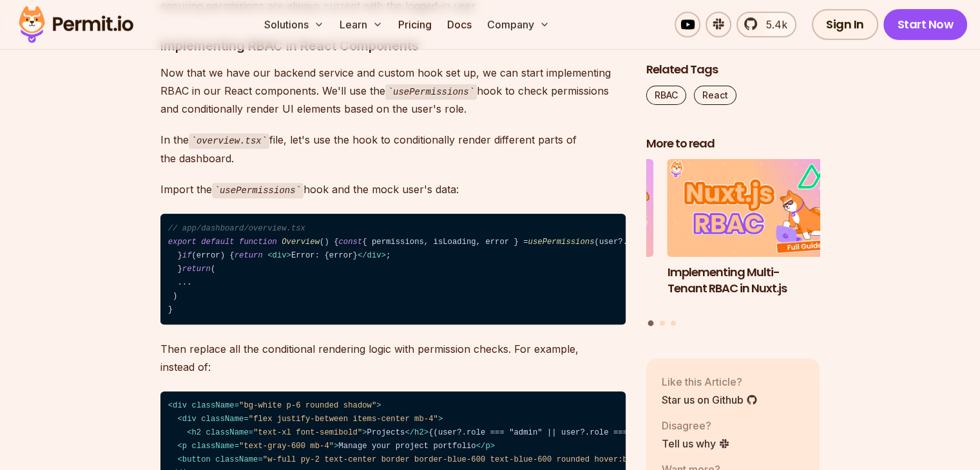
drag, startPoint x: 233, startPoint y: 189, endPoint x: 504, endPoint y: 216, distance: 273.1
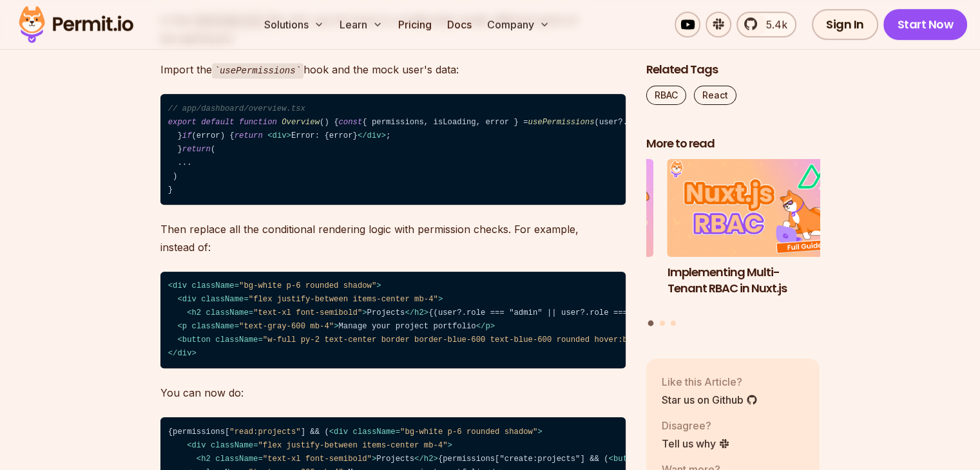
scroll to position [10421, 0]
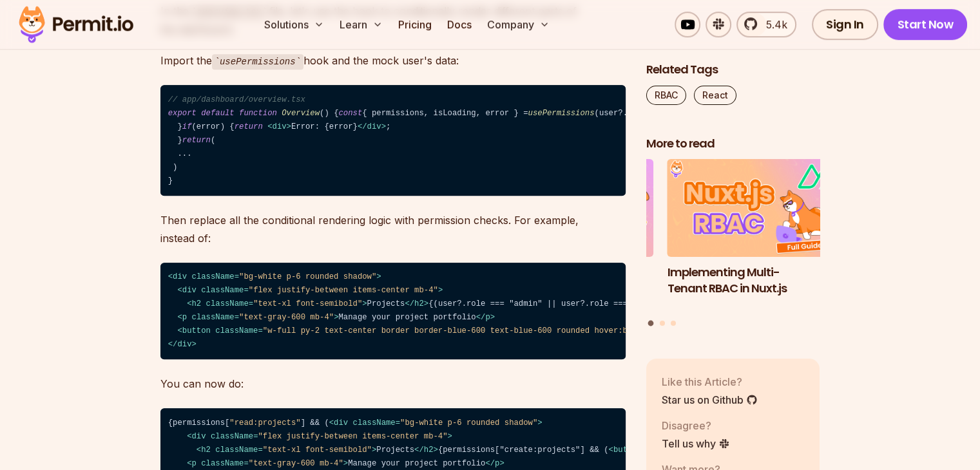
drag, startPoint x: 202, startPoint y: 150, endPoint x: 300, endPoint y: 155, distance: 98.7
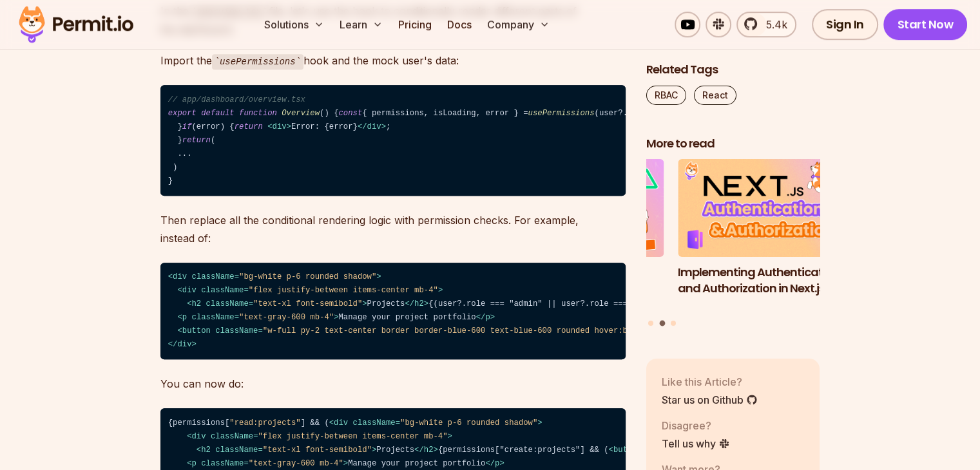
drag, startPoint x: 324, startPoint y: 150, endPoint x: 505, endPoint y: 167, distance: 181.8
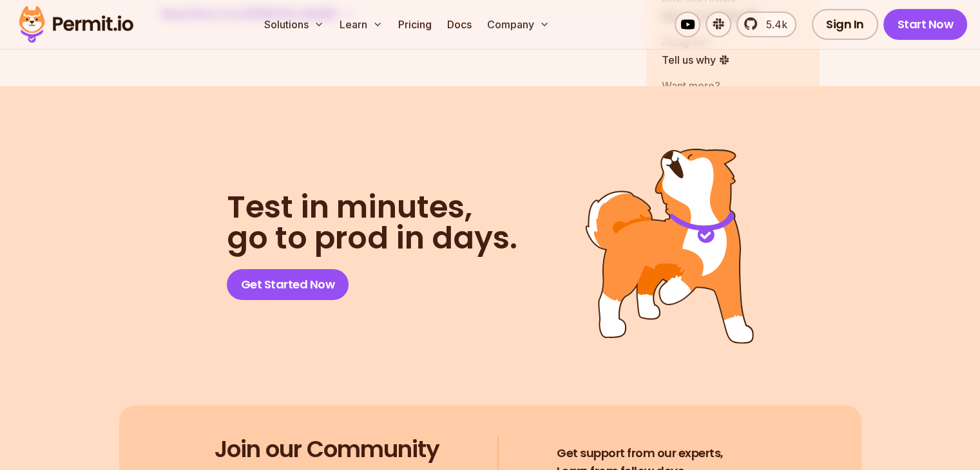
scroll to position [14671, 0]
